Goal: Information Seeking & Learning: Learn about a topic

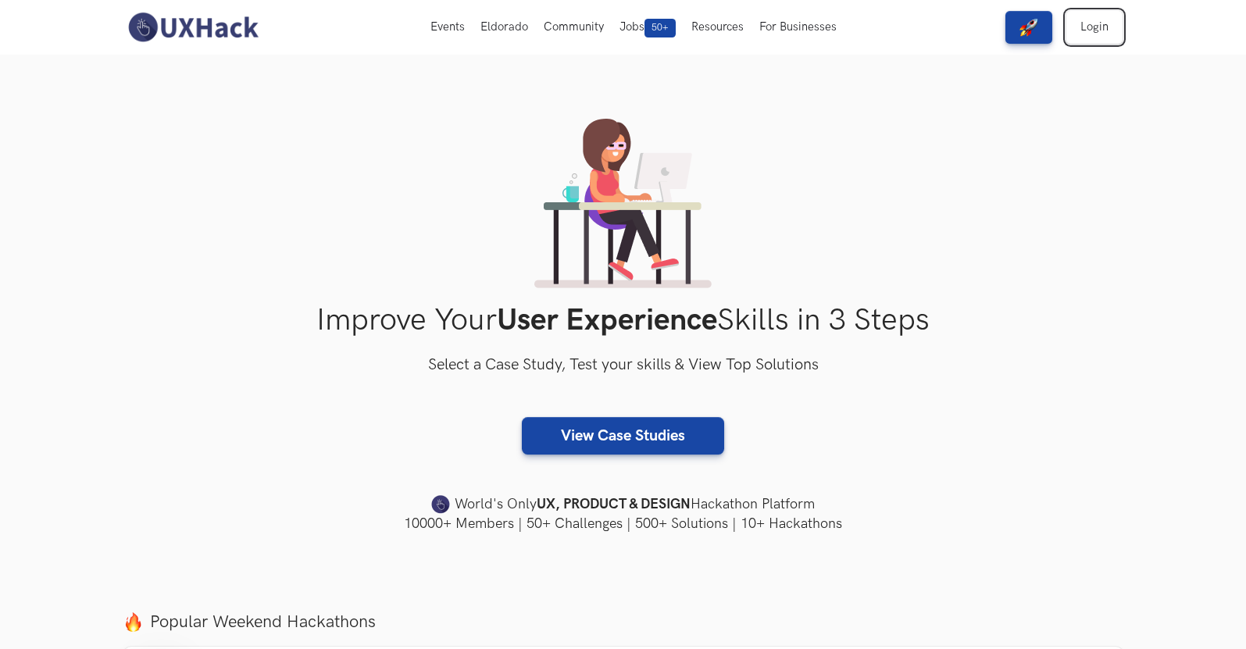
click at [1106, 41] on link "Login" at bounding box center [1095, 27] width 56 height 33
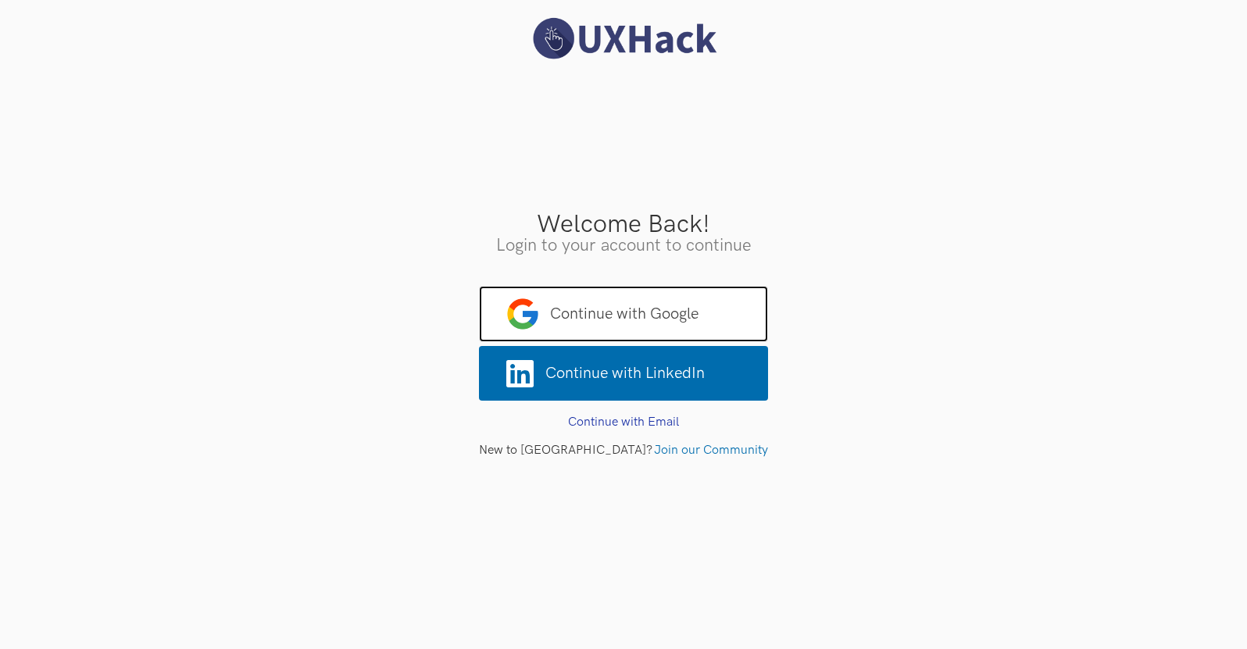
click at [711, 289] on span "Continue with Google" at bounding box center [623, 314] width 289 height 56
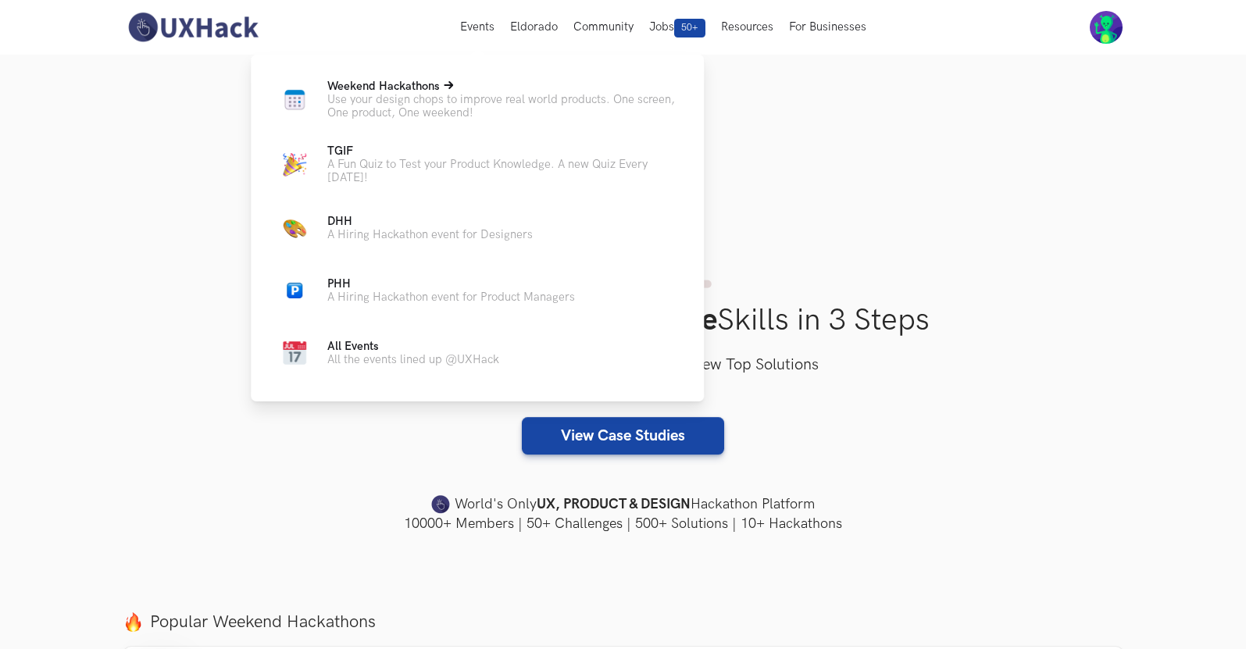
click at [437, 95] on p "Use your design chops to improve real world products. One screen, One product, …" at bounding box center [503, 106] width 352 height 27
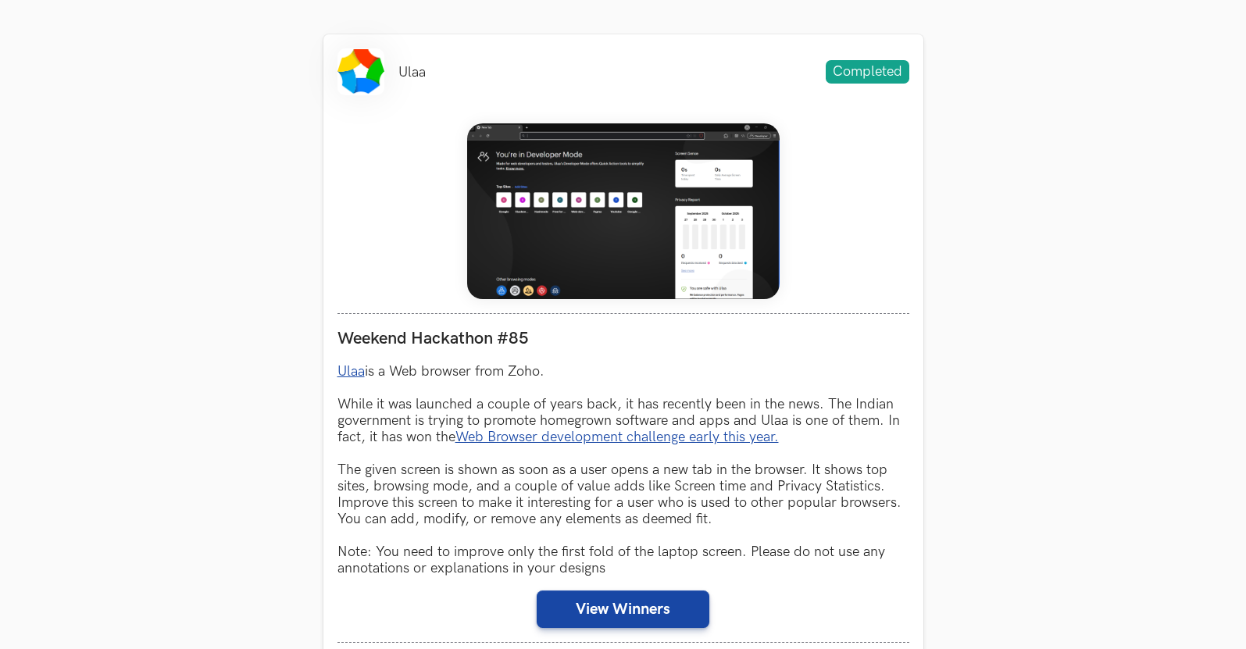
scroll to position [619, 0]
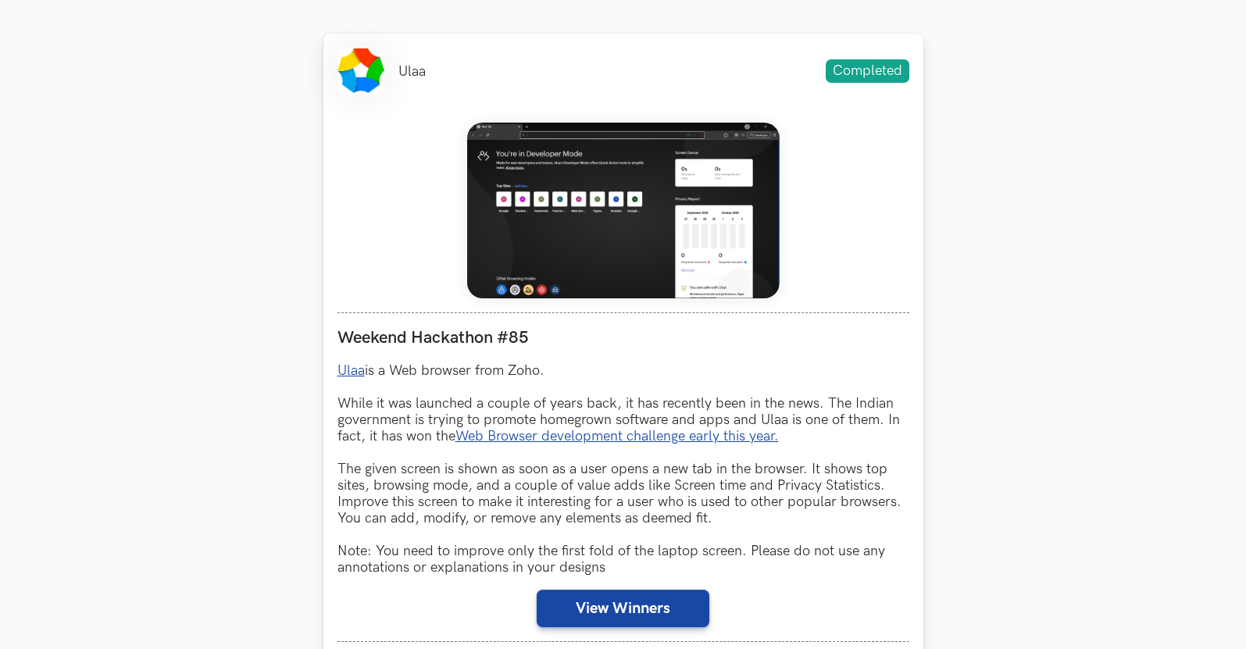
click at [585, 590] on div "Weekend Hackathon #85 Ulaa is a Web browser from Zoho. While it was launched a …" at bounding box center [624, 478] width 572 height 330
click at [607, 606] on button "View Winners" at bounding box center [623, 609] width 173 height 38
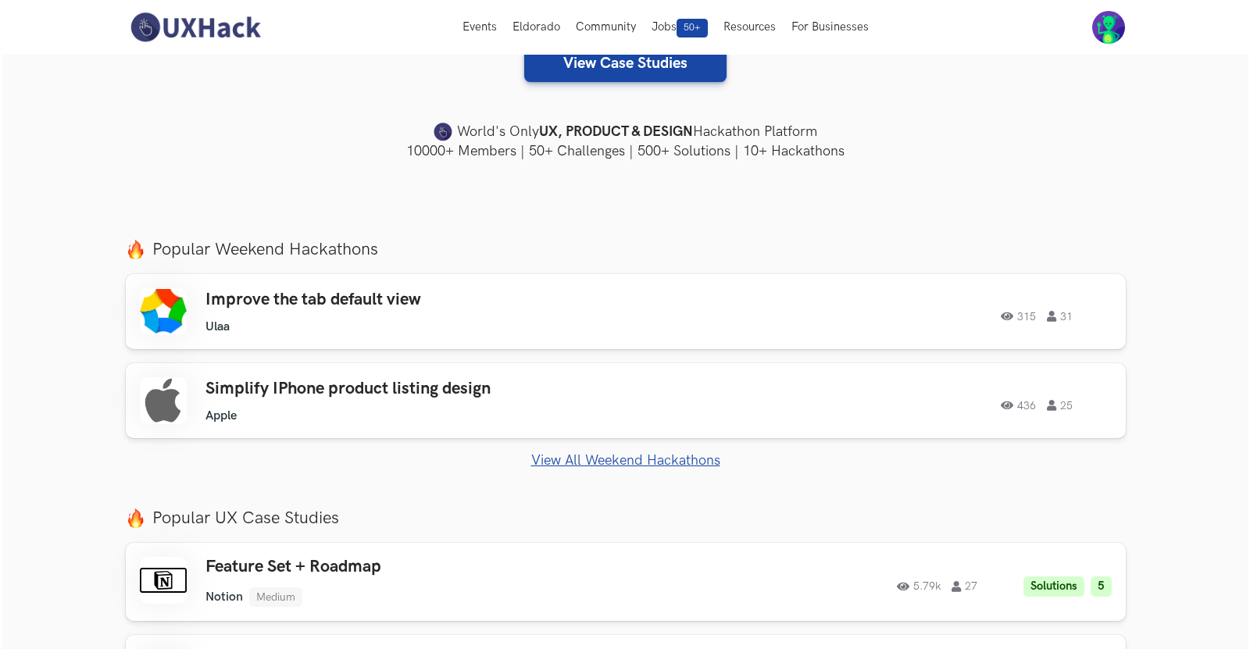
scroll to position [186, 0]
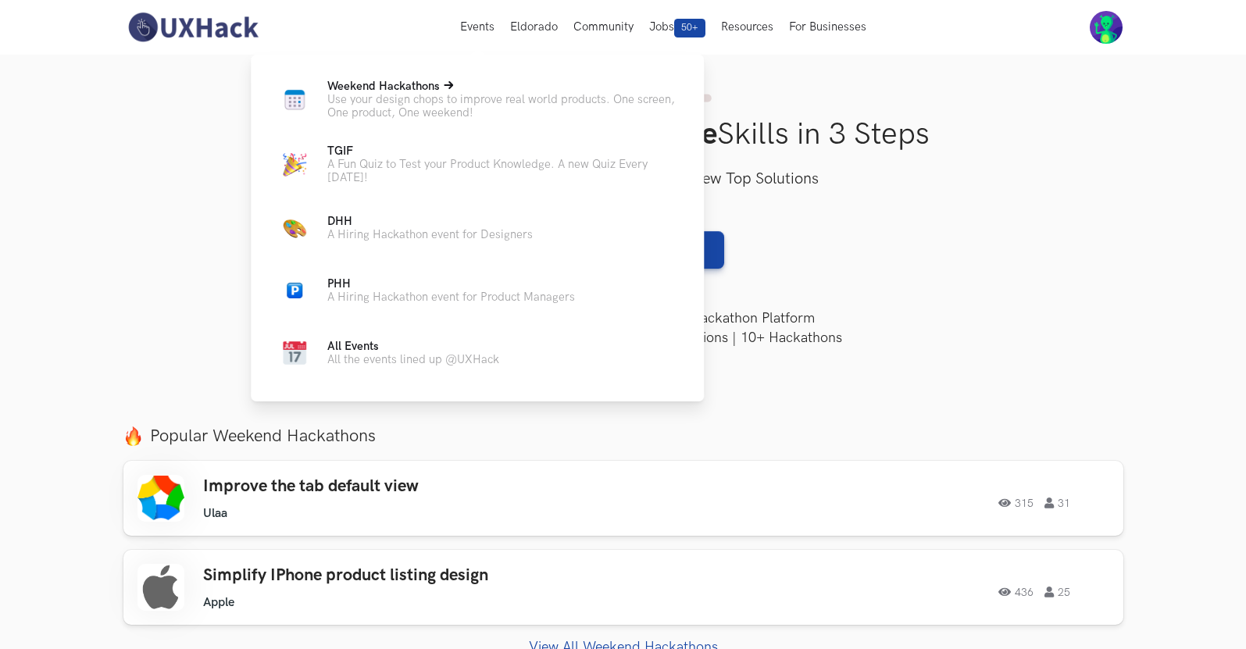
click at [449, 86] on icon at bounding box center [448, 85] width 9 height 8
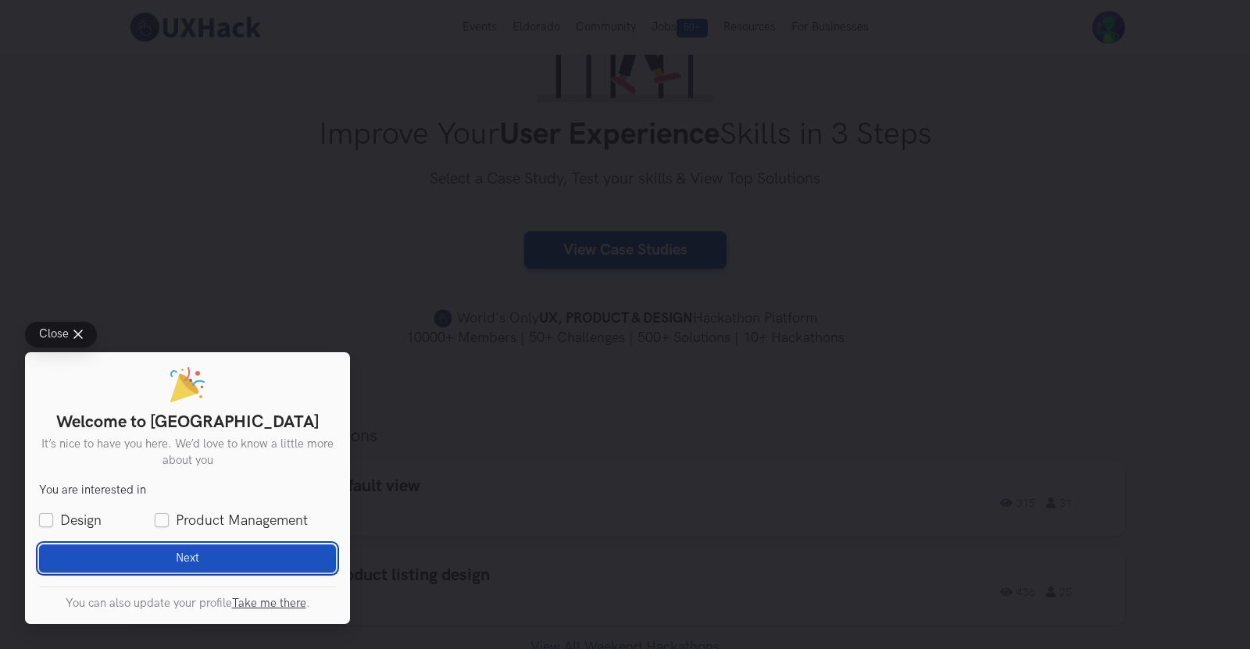
click at [220, 568] on button "Next Loading" at bounding box center [187, 559] width 297 height 28
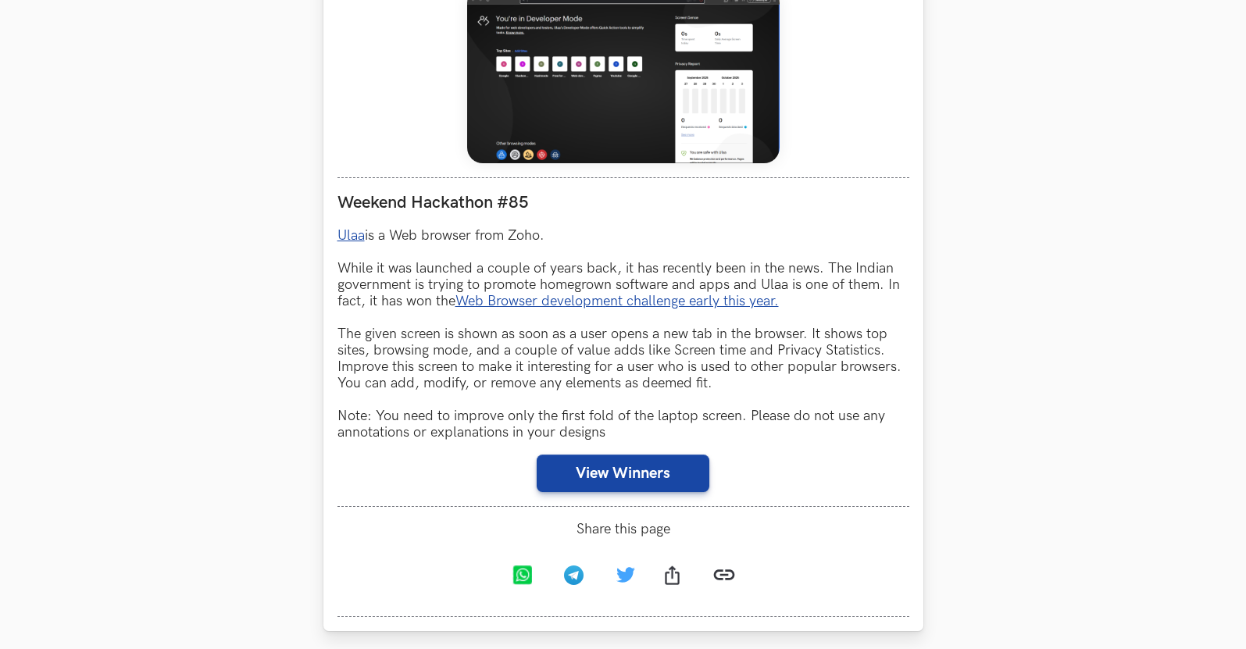
scroll to position [755, 0]
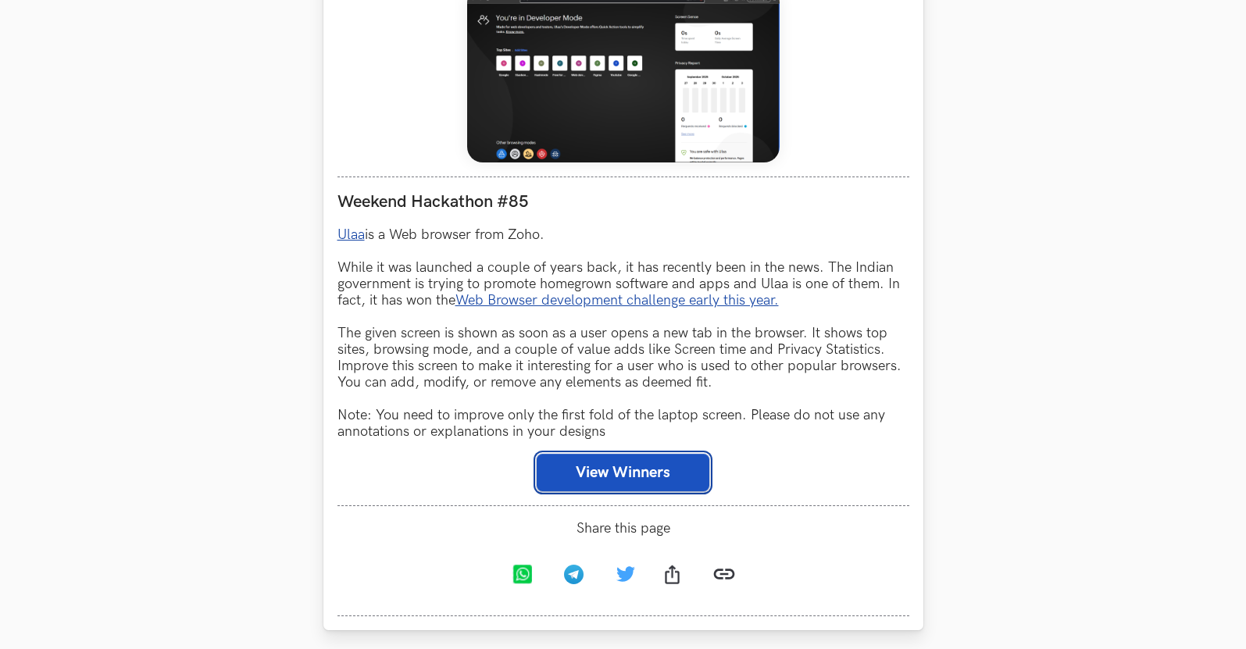
click at [651, 466] on button "View Winners" at bounding box center [623, 473] width 173 height 38
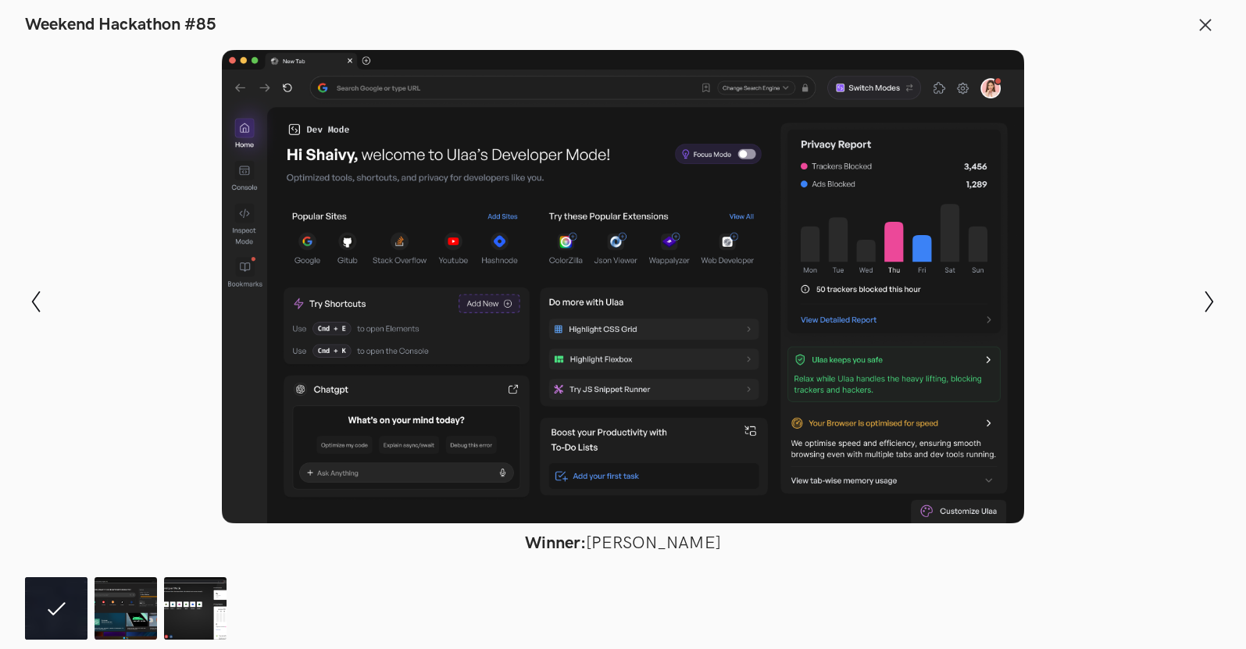
drag, startPoint x: 502, startPoint y: 276, endPoint x: 444, endPoint y: 351, distance: 95.2
click at [444, 351] on div at bounding box center [623, 286] width 1132 height 473
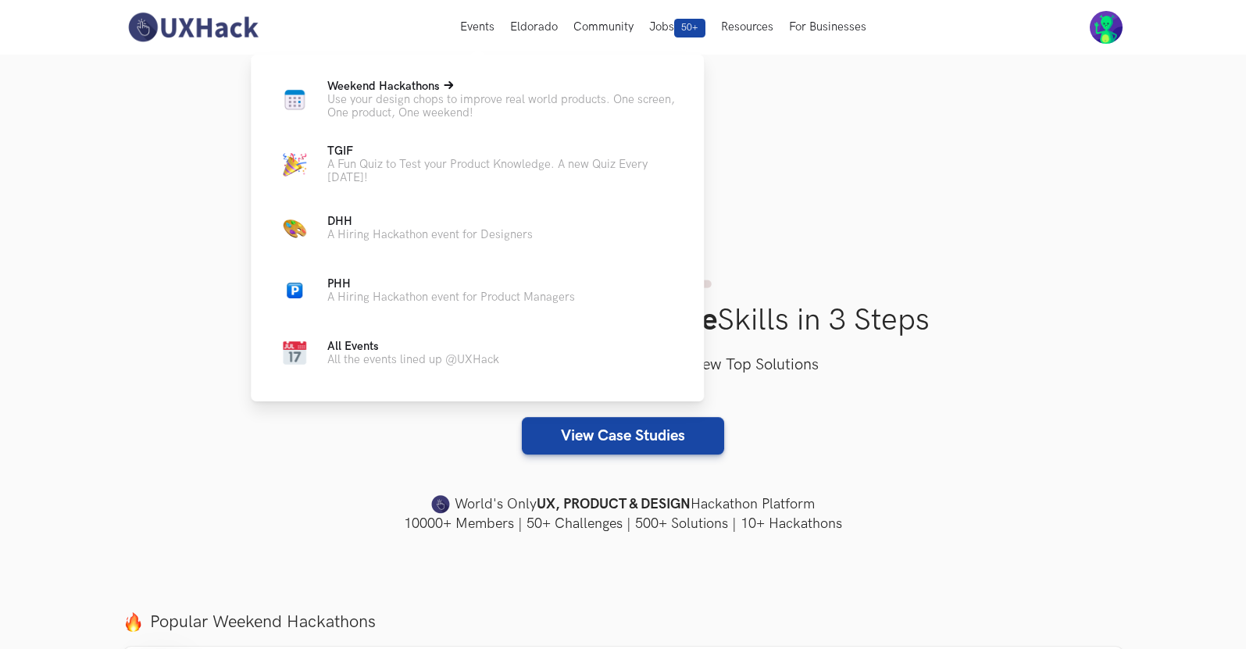
click at [453, 101] on p "Use your design chops to improve real world products. One screen, One product, …" at bounding box center [503, 106] width 352 height 27
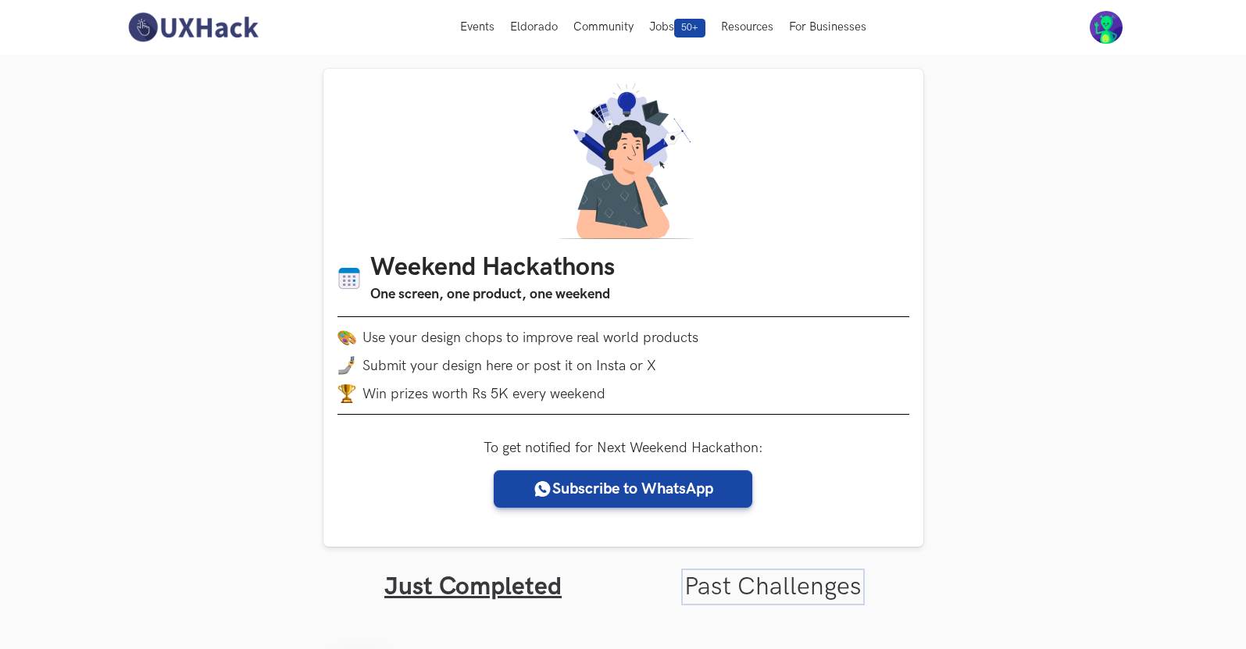
click at [699, 581] on link "Past Challenges" at bounding box center [772, 587] width 177 height 30
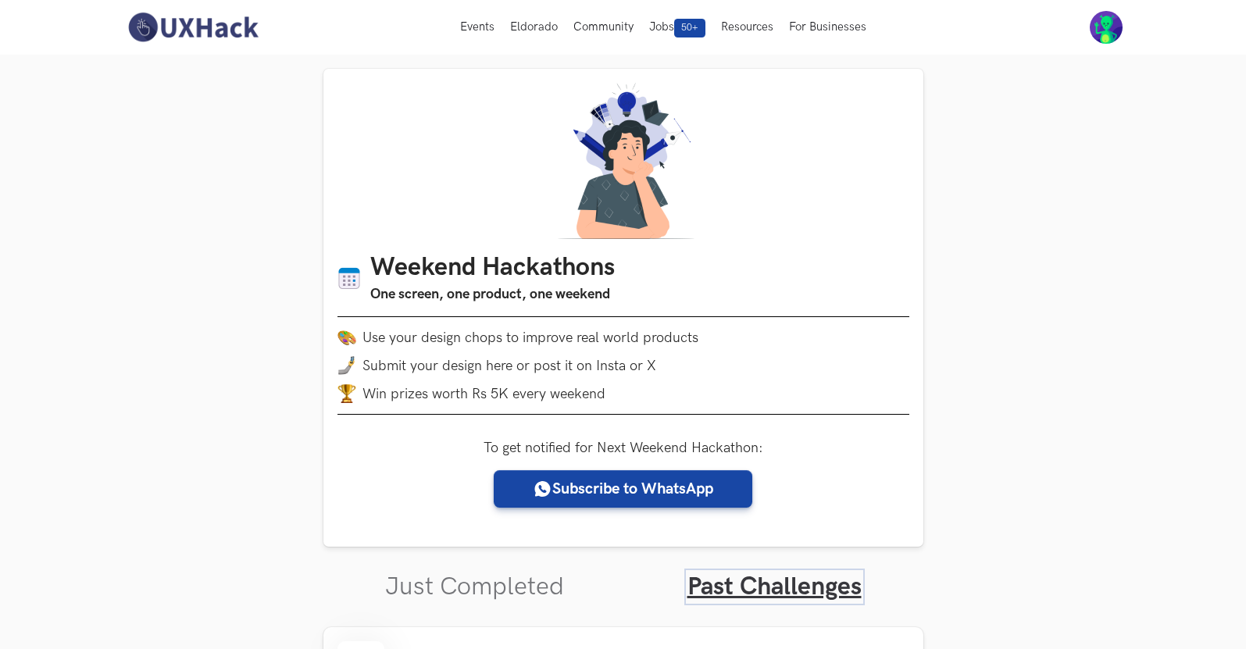
scroll to position [553, 0]
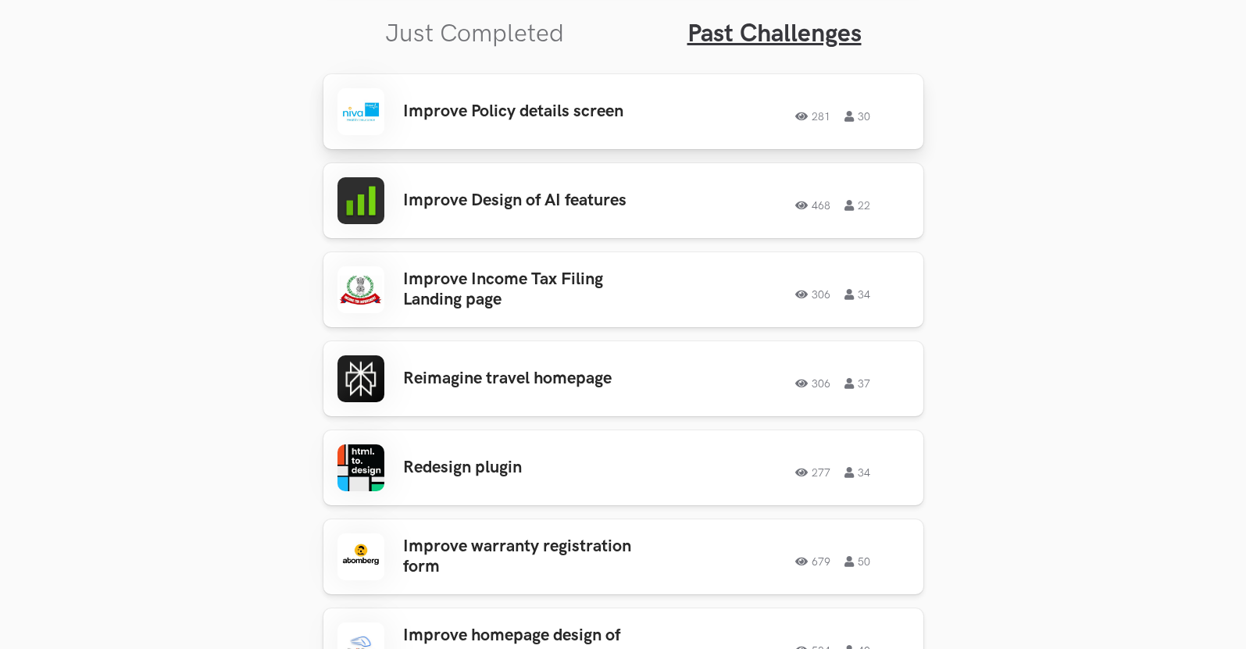
click at [640, 119] on h3 "Improve Policy details screen" at bounding box center [525, 112] width 244 height 20
click at [453, 201] on h3 "Improve Design of AI features" at bounding box center [525, 201] width 244 height 20
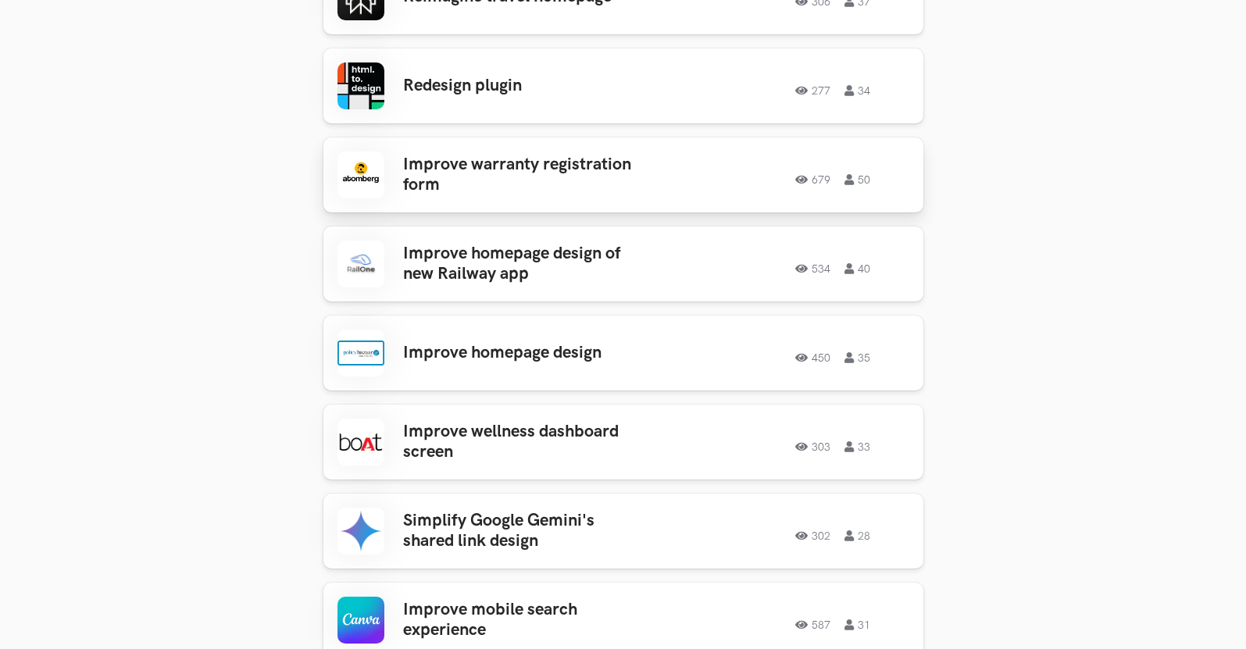
scroll to position [944, 0]
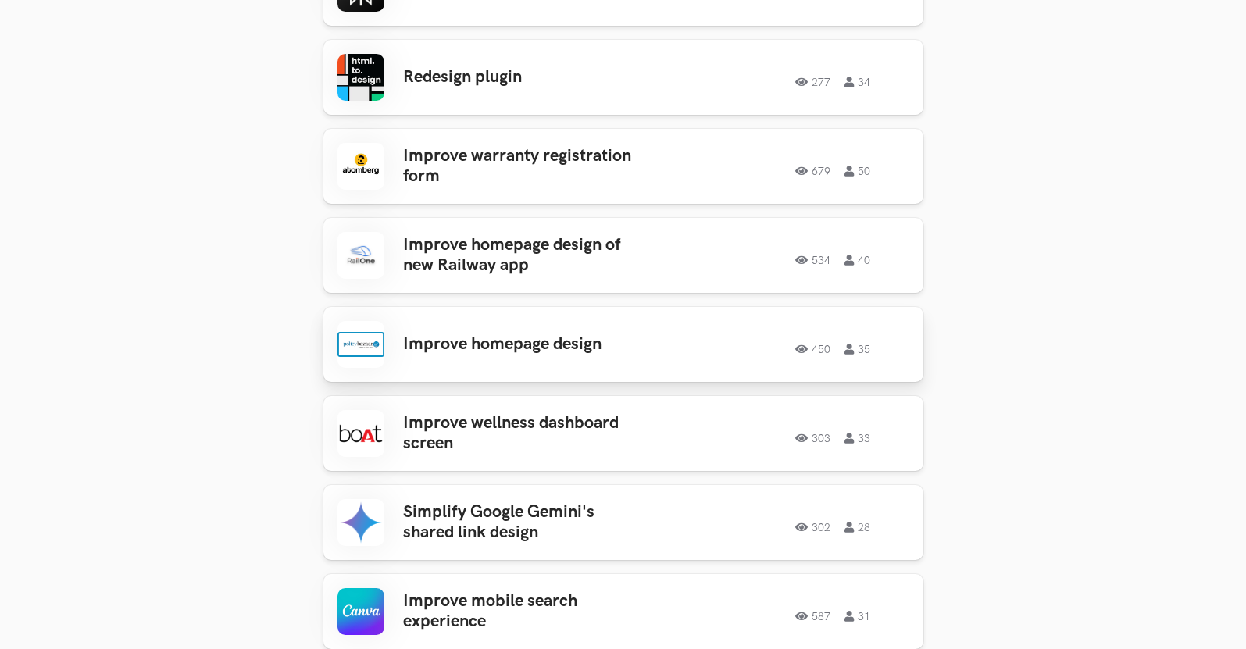
click at [465, 329] on div "Improve homepage design 450 35 450 35" at bounding box center [624, 344] width 572 height 47
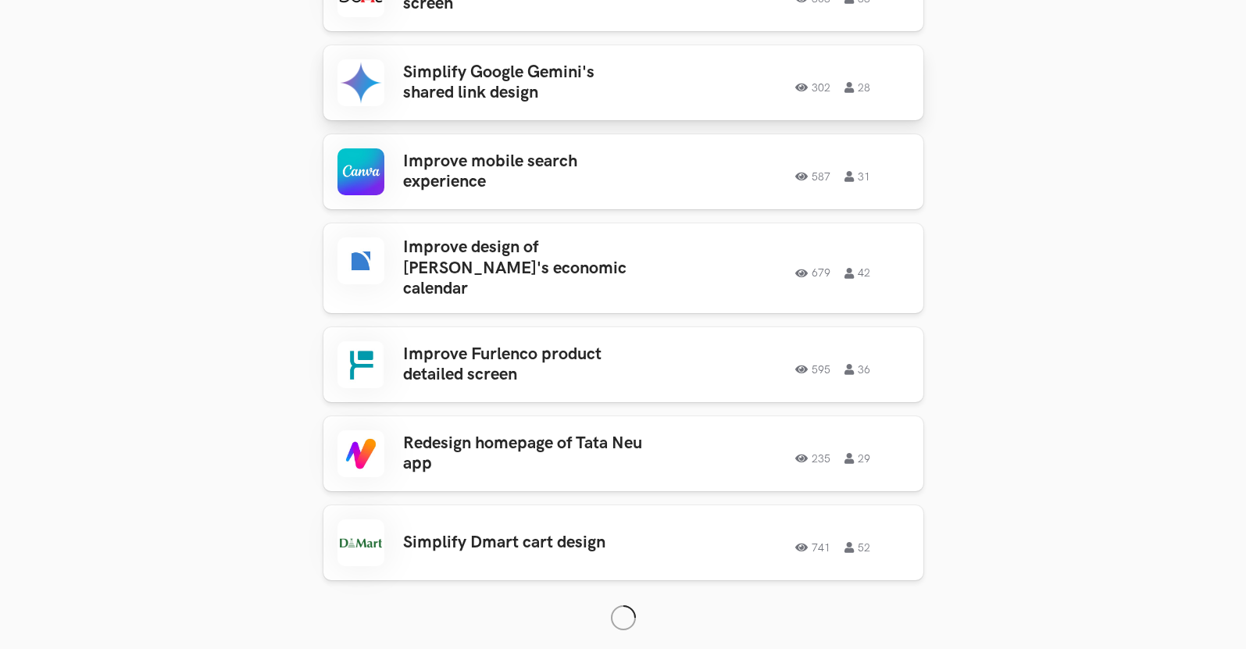
scroll to position [1413, 0]
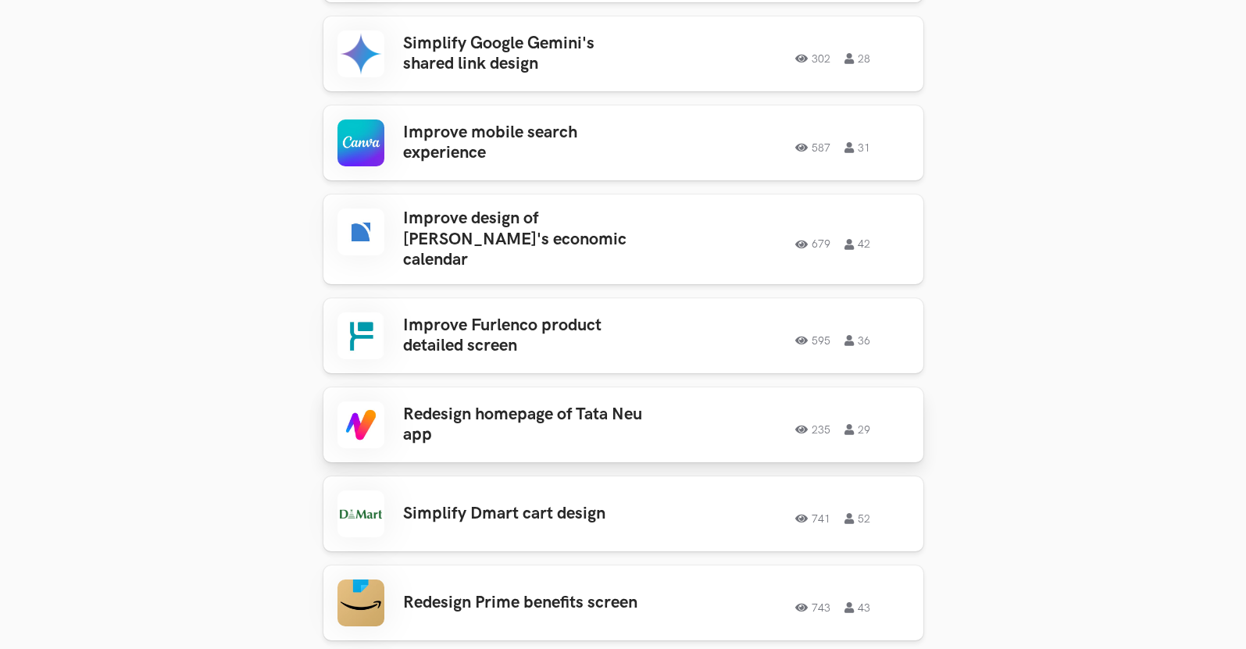
click at [495, 405] on h3 "Redesign homepage of Tata Neu app" at bounding box center [525, 425] width 244 height 41
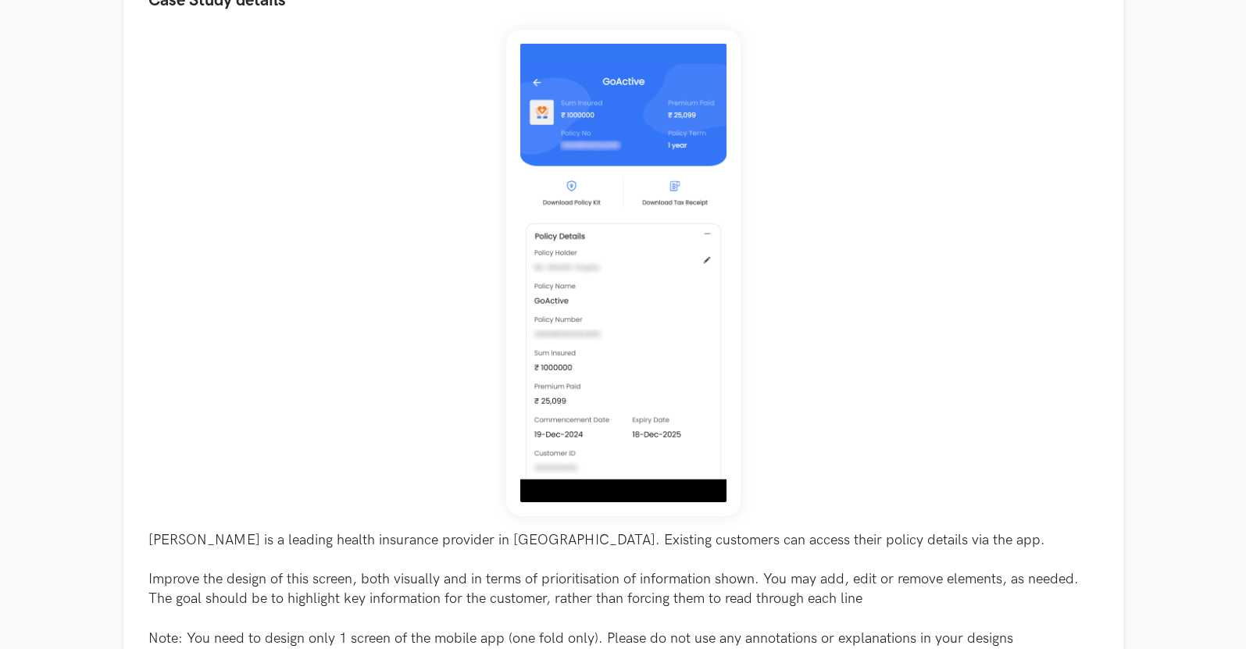
scroll to position [212, 0]
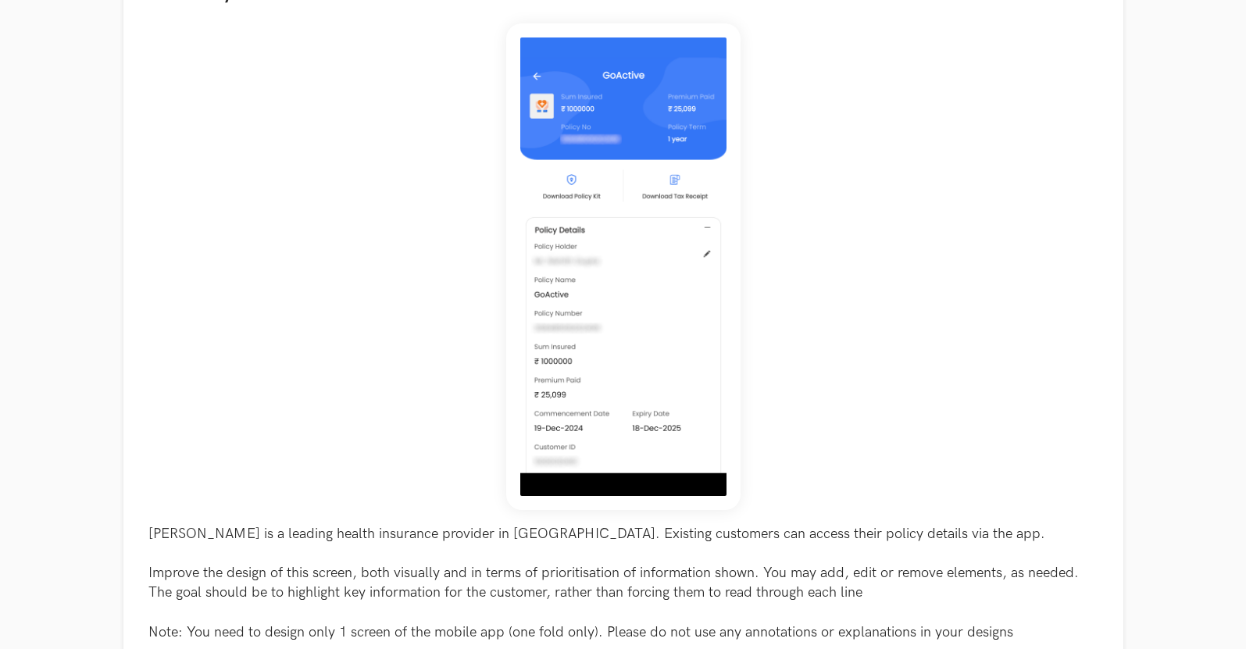
click at [640, 119] on img at bounding box center [623, 266] width 234 height 487
click at [452, 294] on div "Niva Bupa is a leading health insurance provider in India. Existing customers c…" at bounding box center [623, 332] width 950 height 619
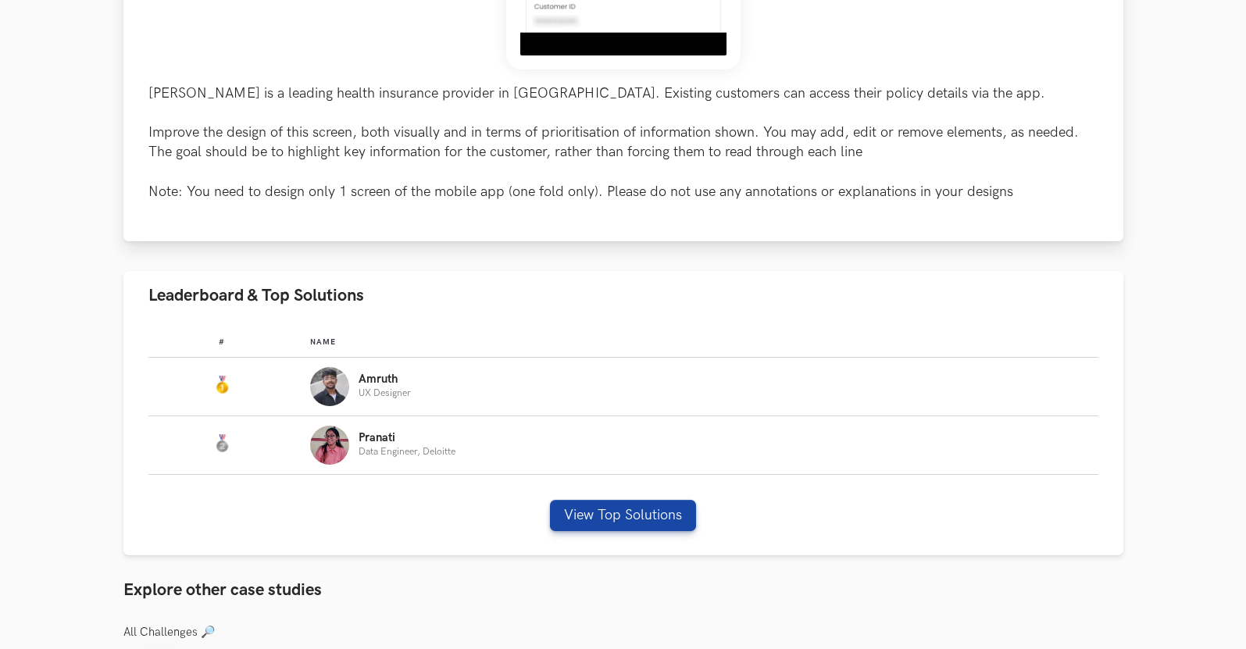
scroll to position [678, 0]
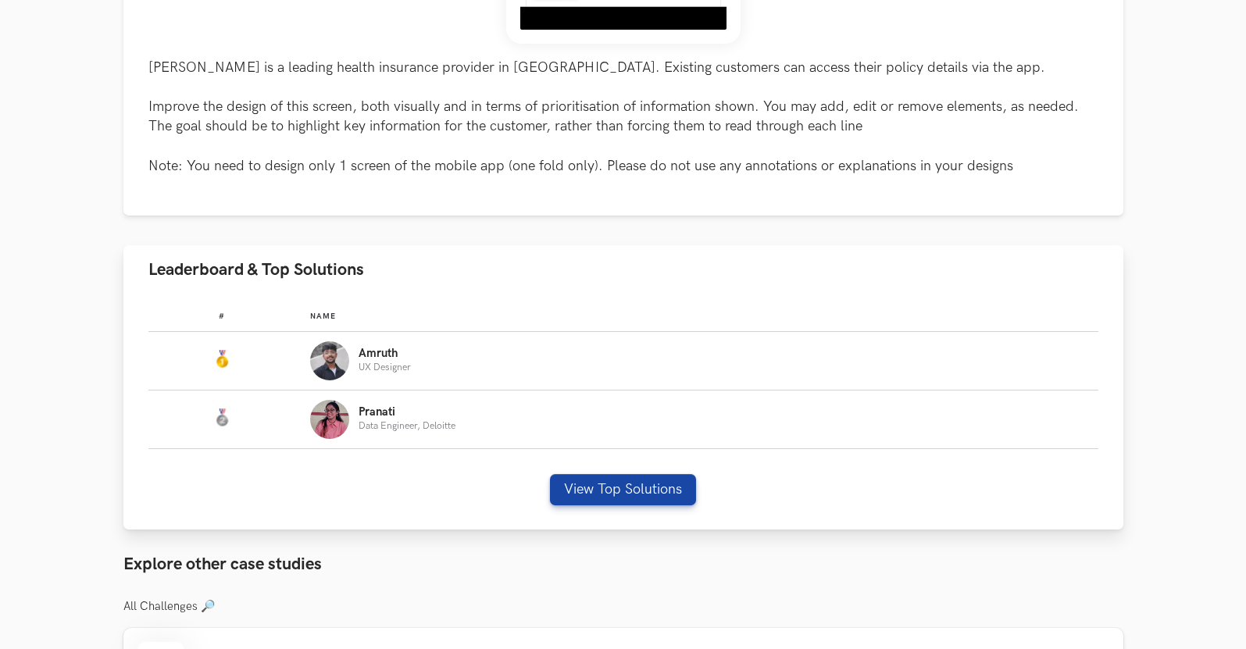
click at [591, 513] on div "# Name #: Name: Amruth UX Designer #: Name: Pranati Data Engineer, Deloitte Vie…" at bounding box center [623, 413] width 1000 height 236
click at [608, 492] on button "View Top Solutions" at bounding box center [623, 489] width 146 height 31
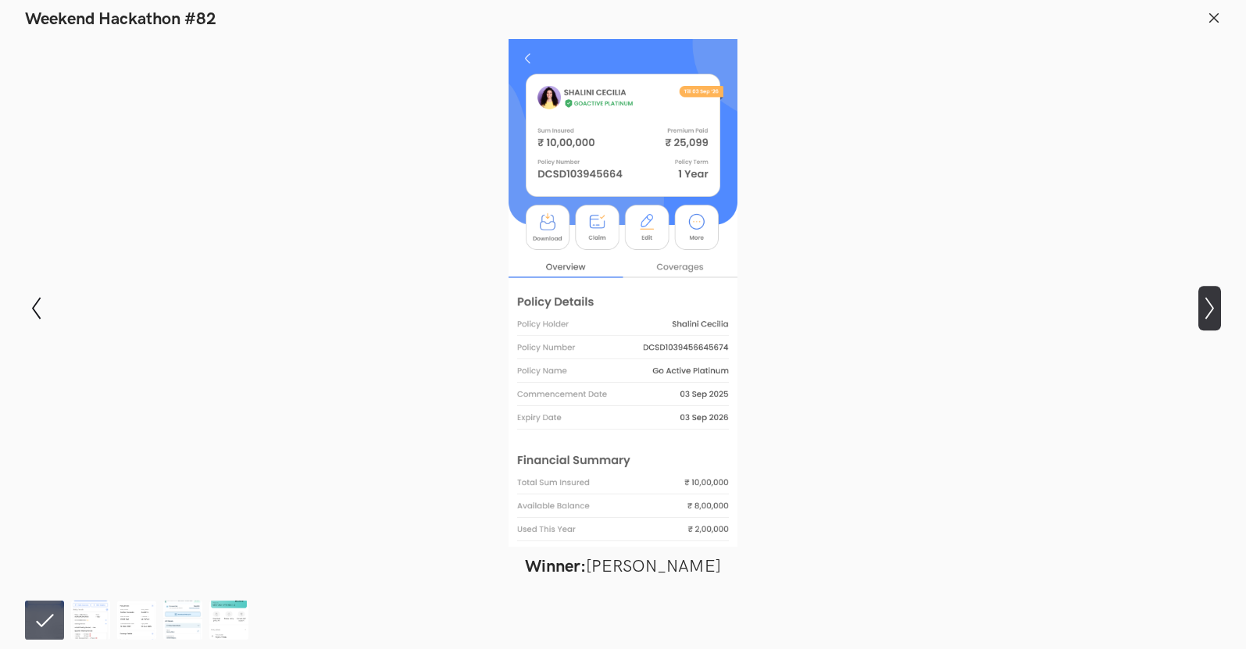
click at [1211, 313] on icon "Show next slide" at bounding box center [1210, 308] width 23 height 23
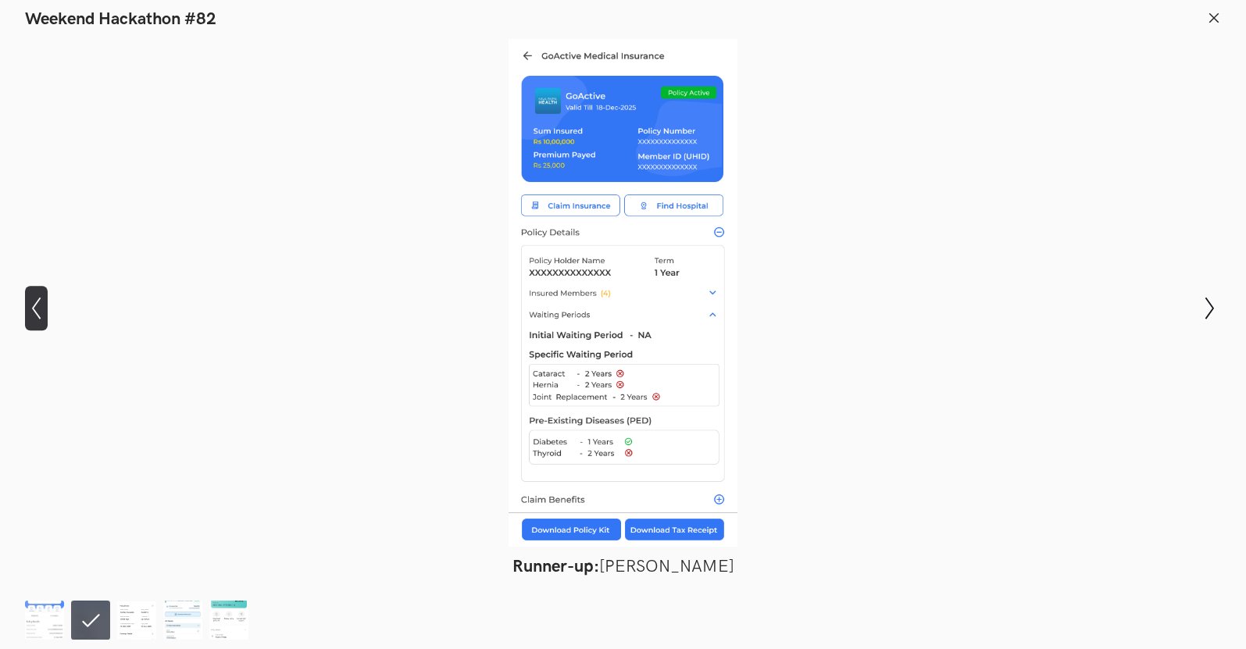
click at [46, 318] on icon "Show previous slide" at bounding box center [36, 308] width 23 height 23
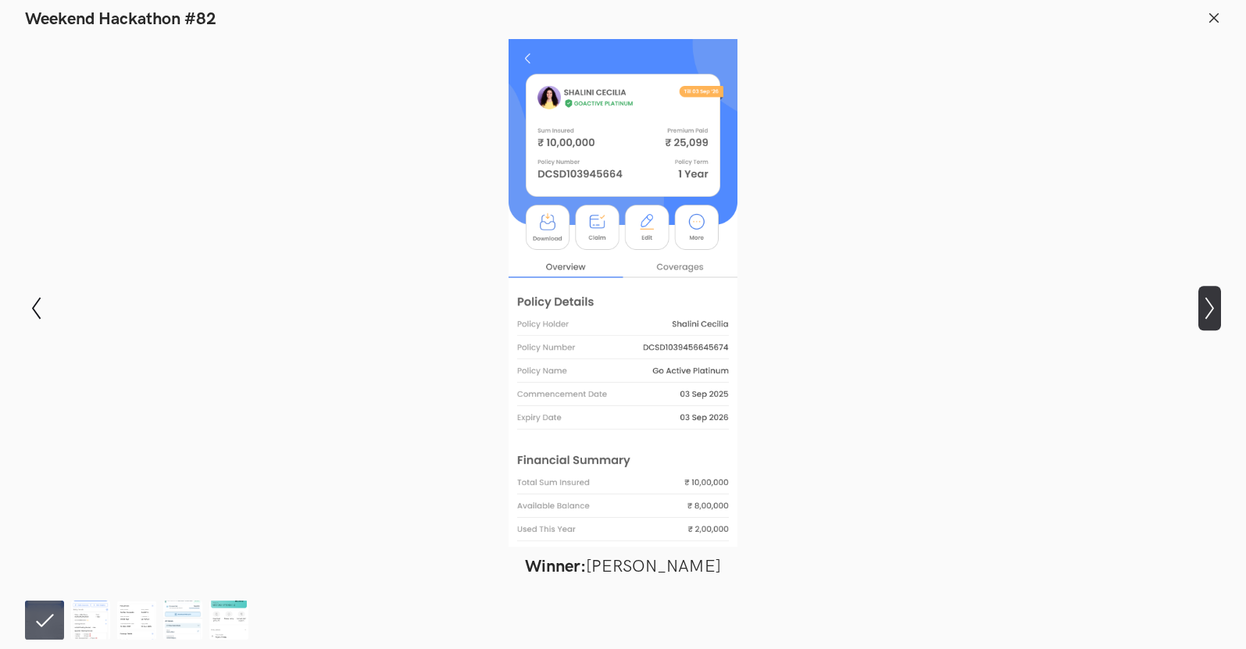
click at [1214, 316] on icon "Show next slide" at bounding box center [1210, 308] width 23 height 23
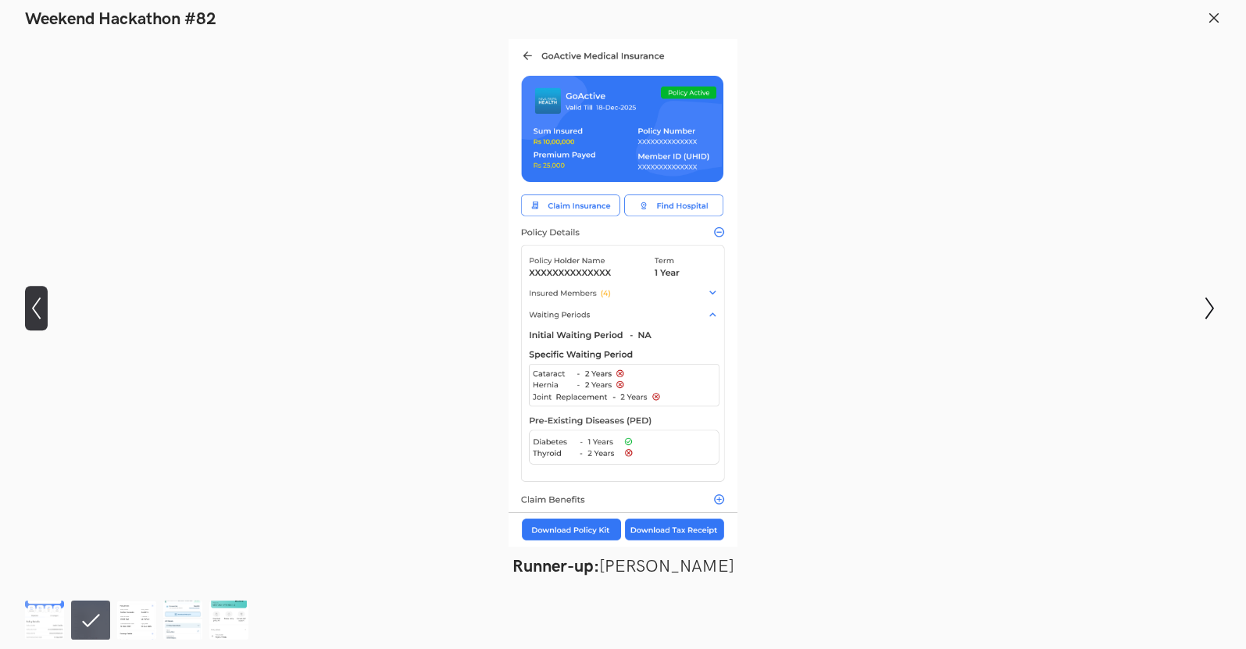
click at [42, 293] on button "Show previous slide" at bounding box center [36, 308] width 23 height 45
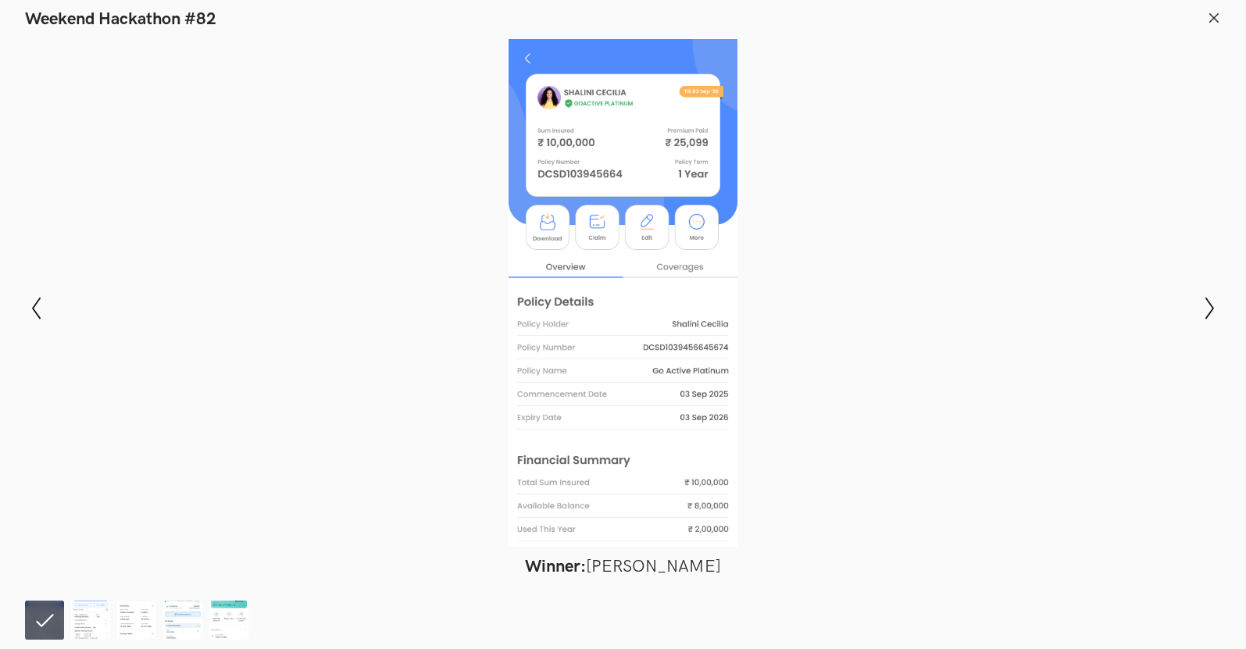
click at [809, 481] on div at bounding box center [623, 293] width 1132 height 508
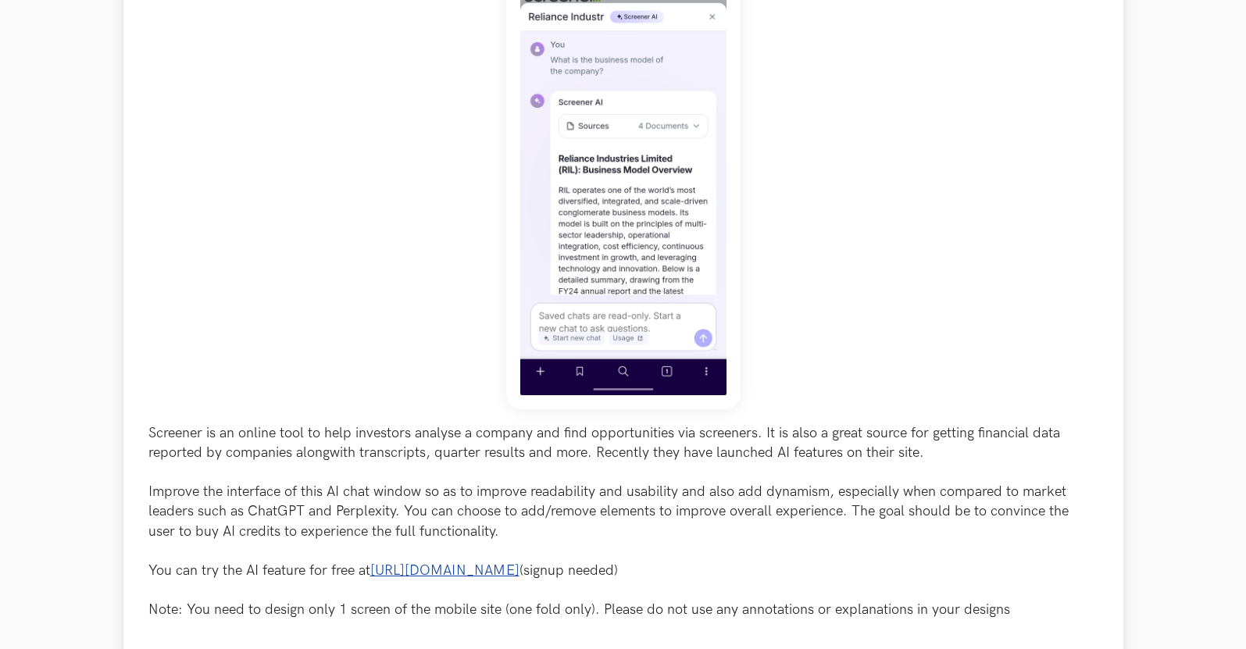
scroll to position [938, 0]
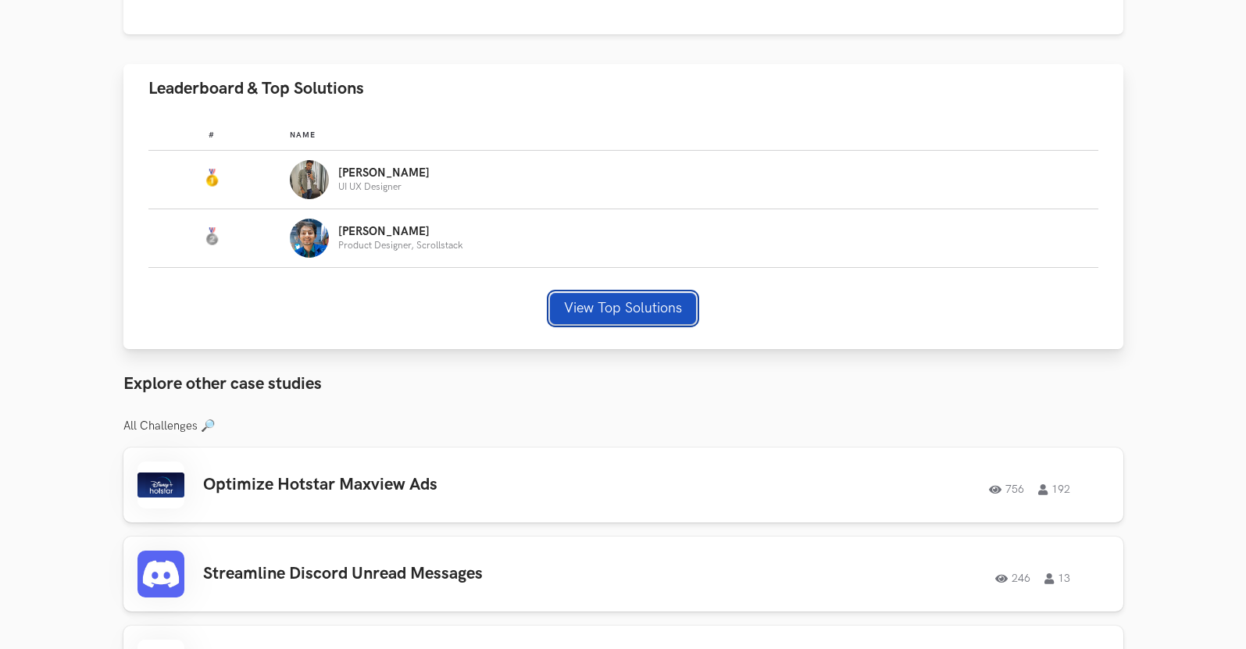
click at [589, 296] on button "View Top Solutions" at bounding box center [623, 308] width 146 height 31
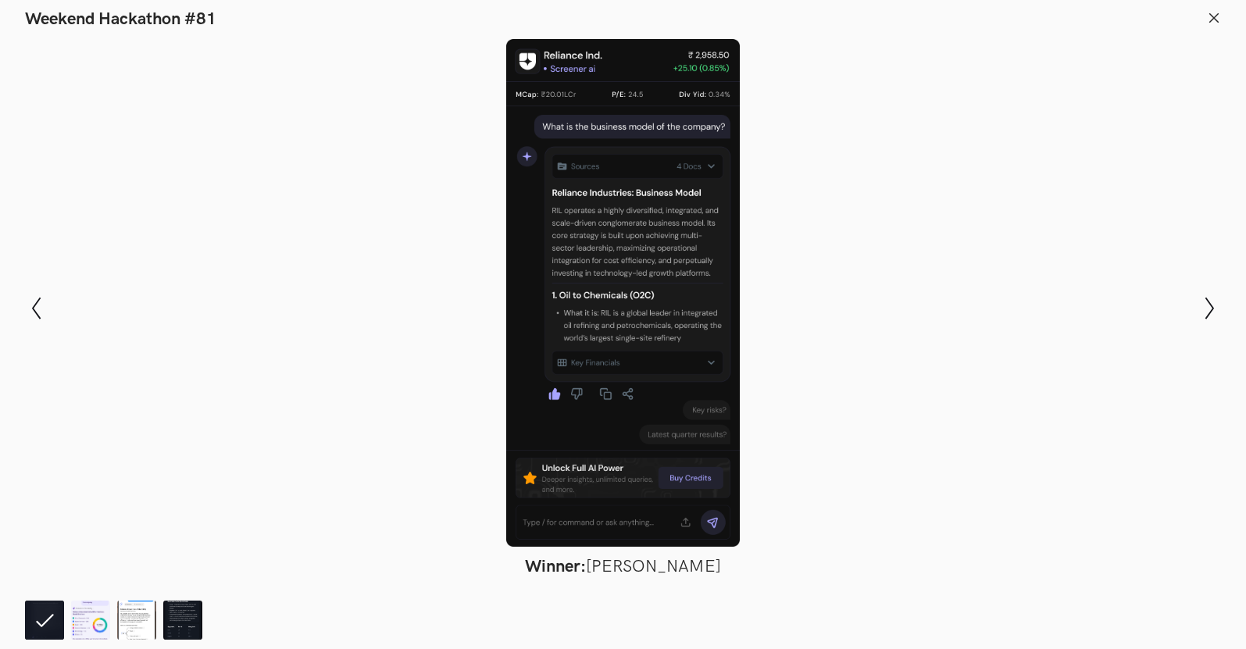
drag, startPoint x: 589, startPoint y: 296, endPoint x: 566, endPoint y: 230, distance: 70.2
click at [566, 230] on div at bounding box center [623, 293] width 1132 height 508
click at [1209, 306] on icon "Show next slide" at bounding box center [1210, 308] width 23 height 23
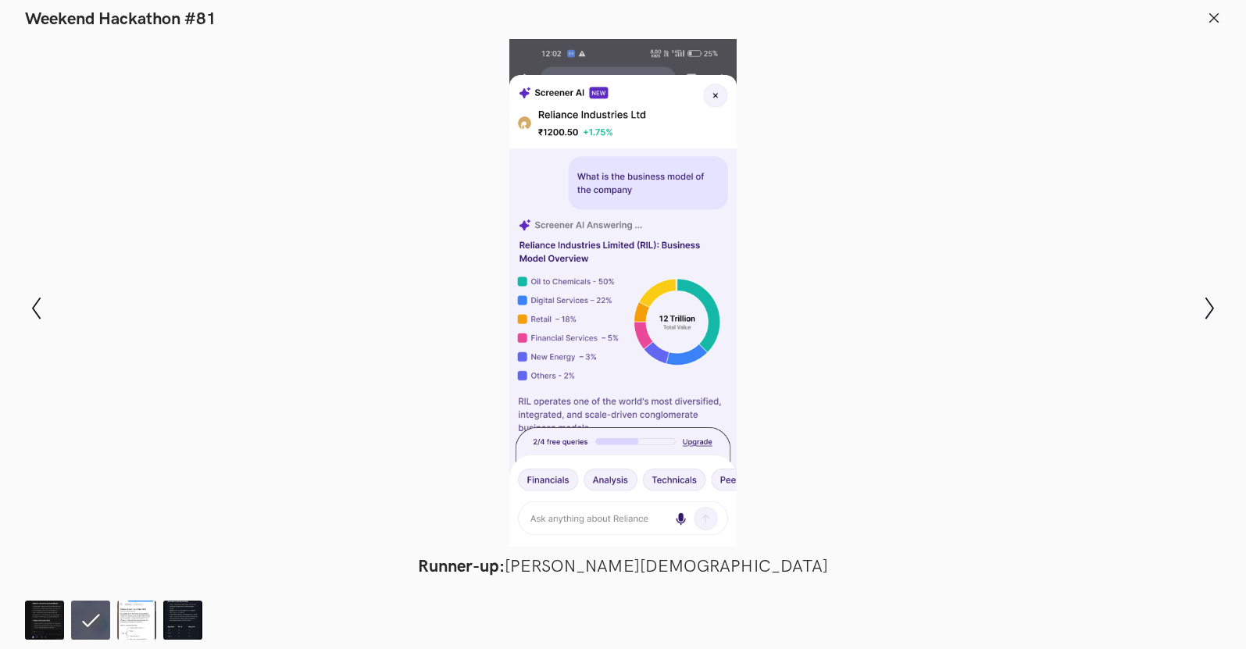
click at [1215, 19] on icon at bounding box center [1214, 18] width 14 height 14
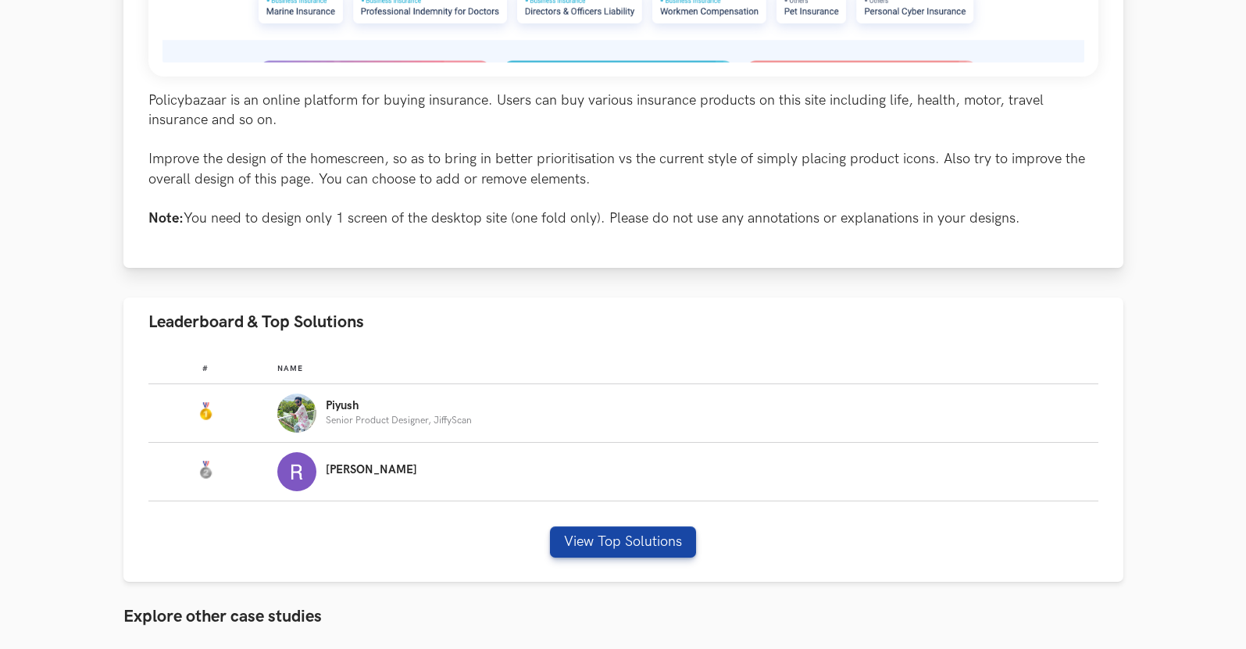
scroll to position [859, 0]
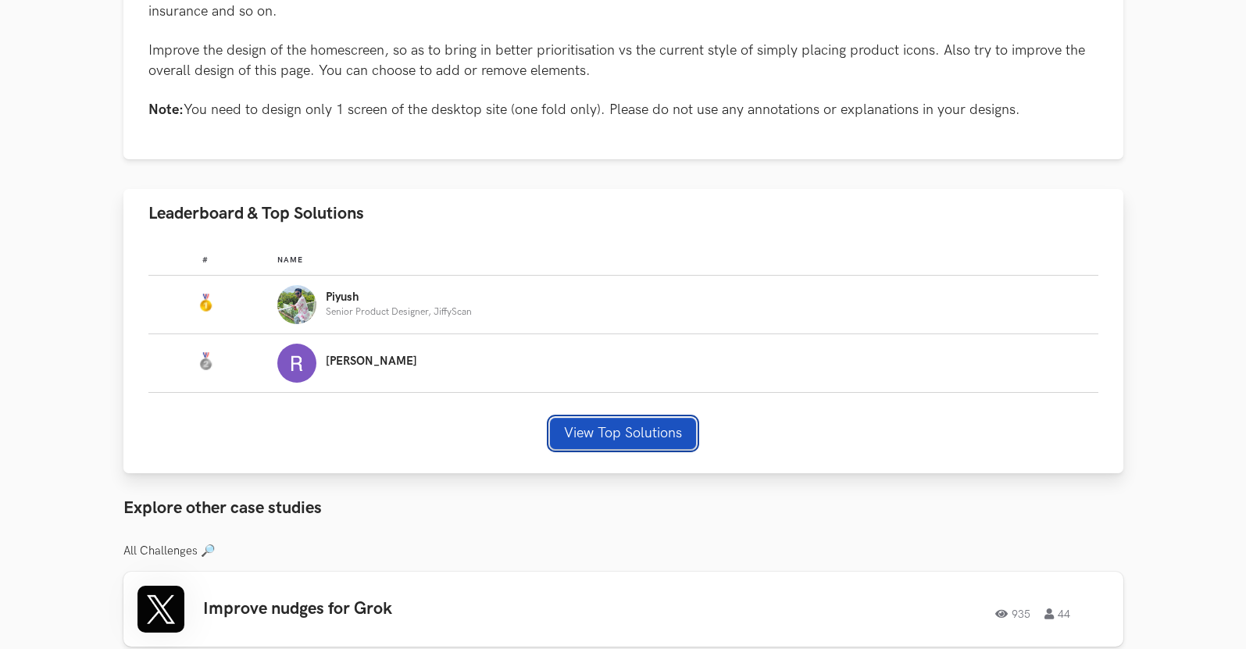
click at [610, 426] on button "View Top Solutions" at bounding box center [623, 433] width 146 height 31
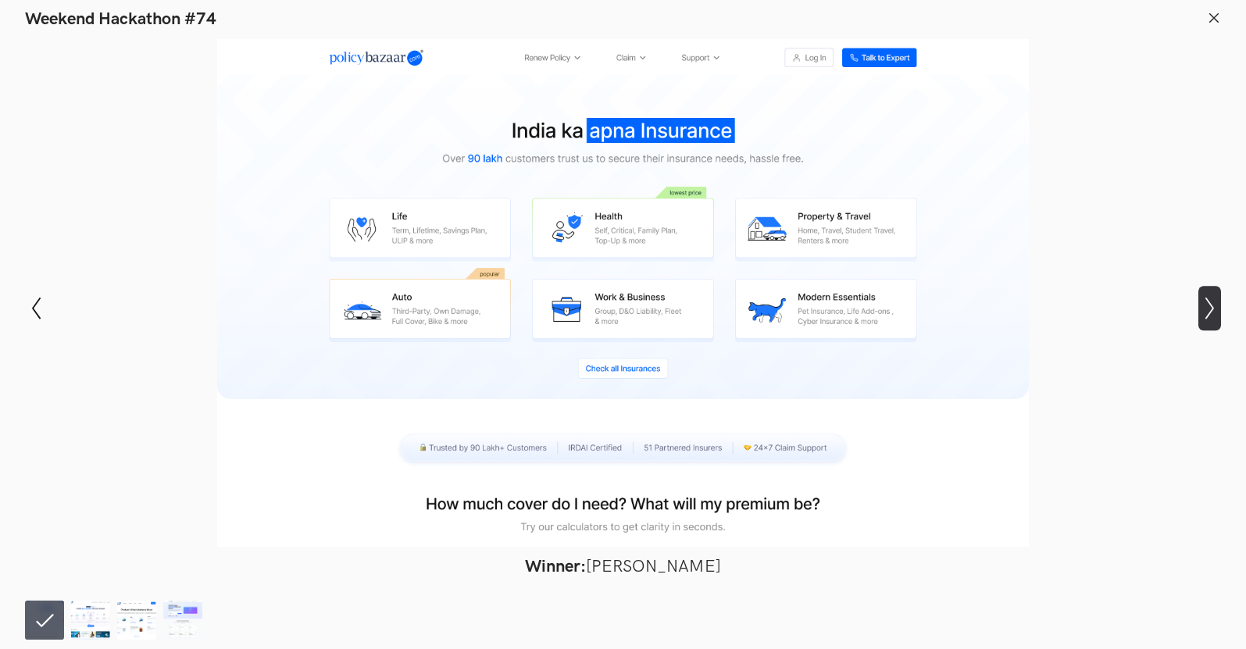
click at [1205, 314] on icon "Show next slide" at bounding box center [1210, 308] width 23 height 23
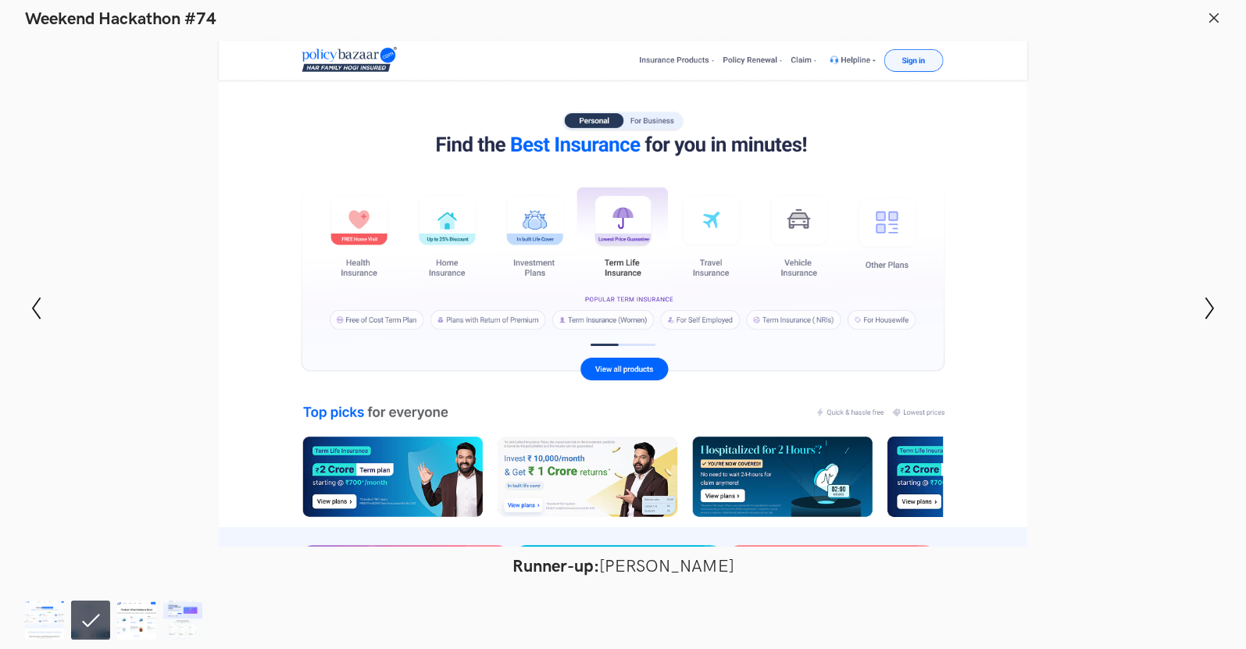
click at [19, 310] on div "Modal Gallery Slideshow Winner: Piyush Petkar Runner-up: Rajib Biswas Honorable…" at bounding box center [623, 308] width 1246 height 557
click at [27, 309] on icon "Show previous slide" at bounding box center [36, 308] width 23 height 23
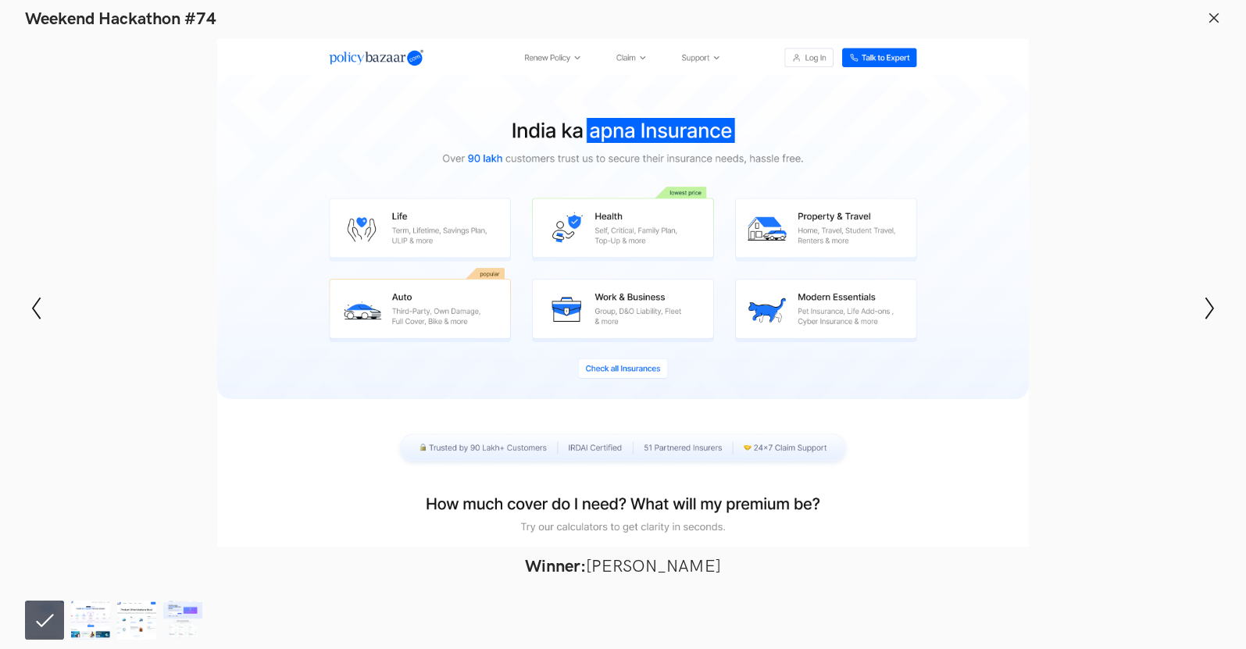
scroll to position [1016, 0]
click at [1211, 308] on icon "Show next slide" at bounding box center [1210, 308] width 23 height 23
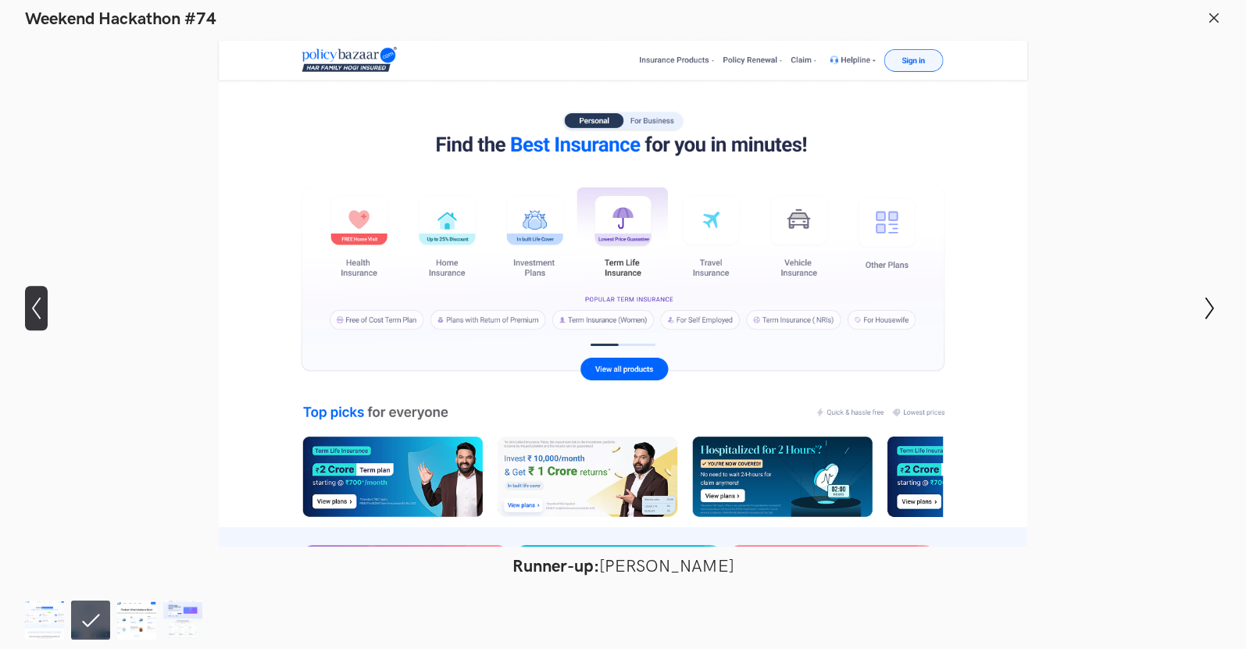
click at [46, 309] on icon "Show previous slide" at bounding box center [36, 308] width 23 height 23
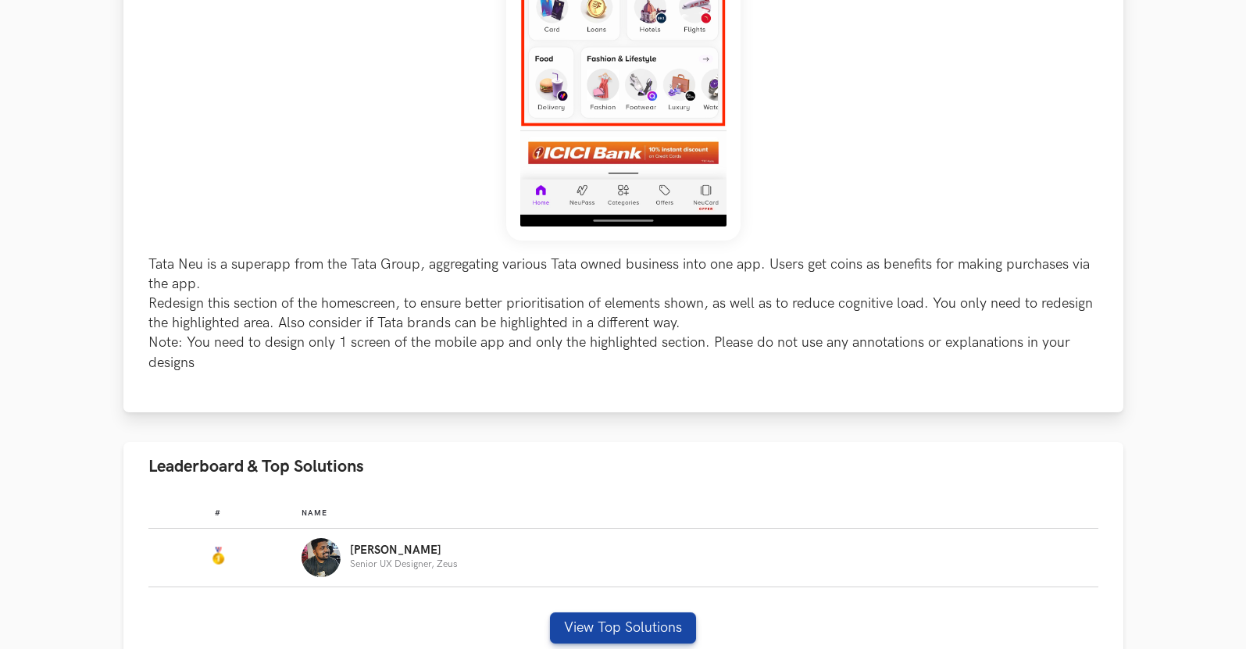
scroll to position [703, 0]
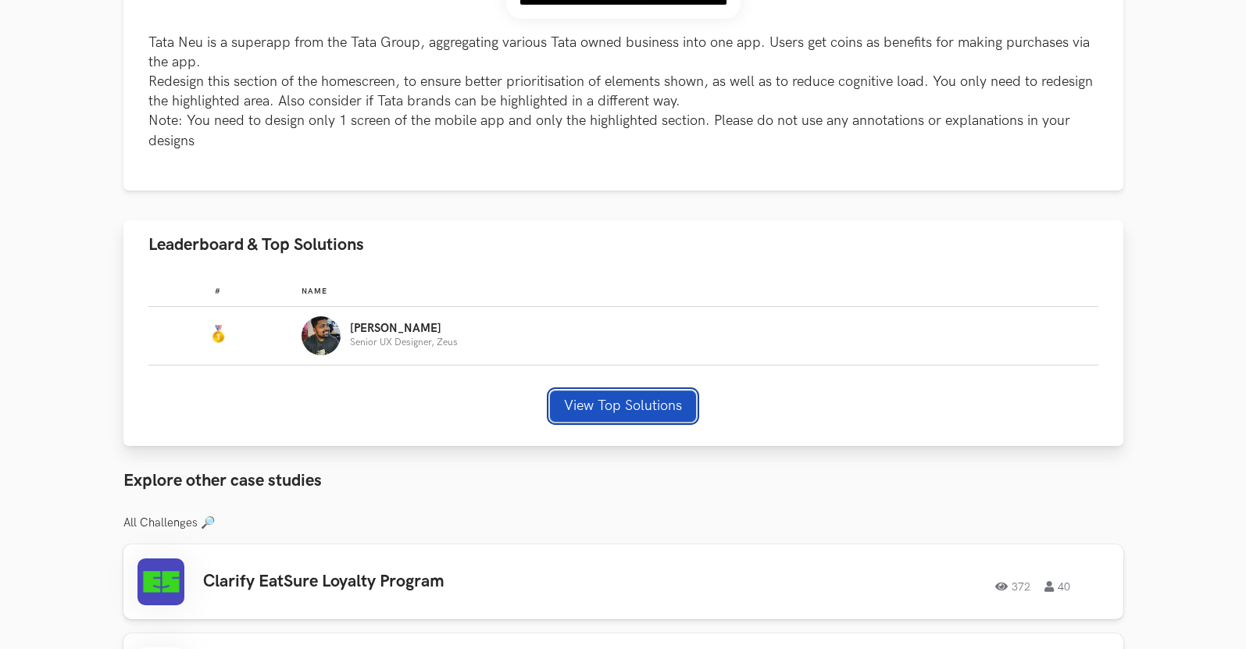
click at [645, 393] on button "View Top Solutions" at bounding box center [623, 406] width 146 height 31
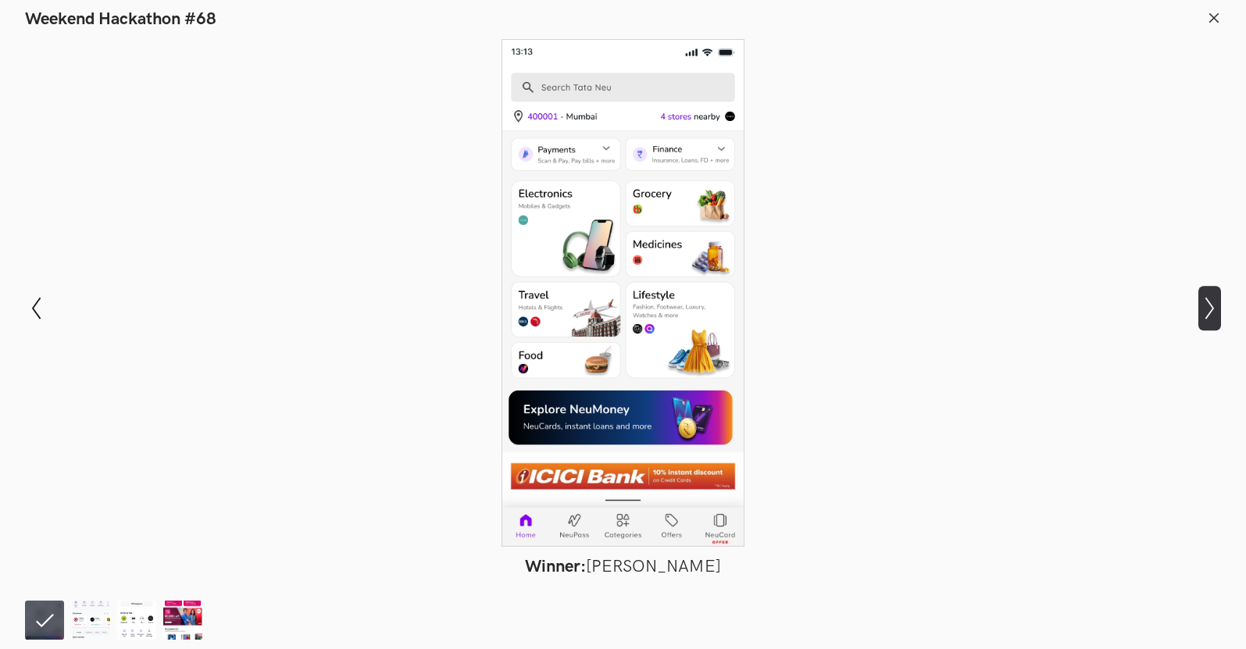
click at [1215, 311] on icon "Show next slide" at bounding box center [1210, 308] width 23 height 23
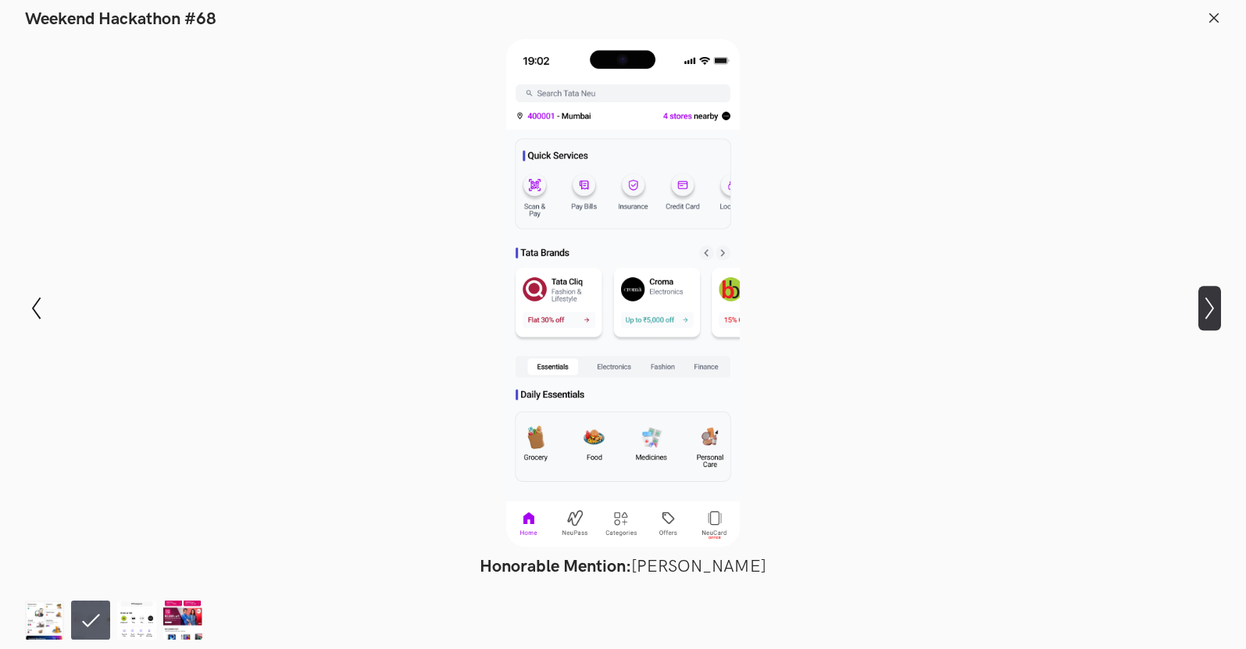
click at [1215, 311] on icon "Show next slide" at bounding box center [1210, 308] width 23 height 23
